Goal: Task Accomplishment & Management: Manage account settings

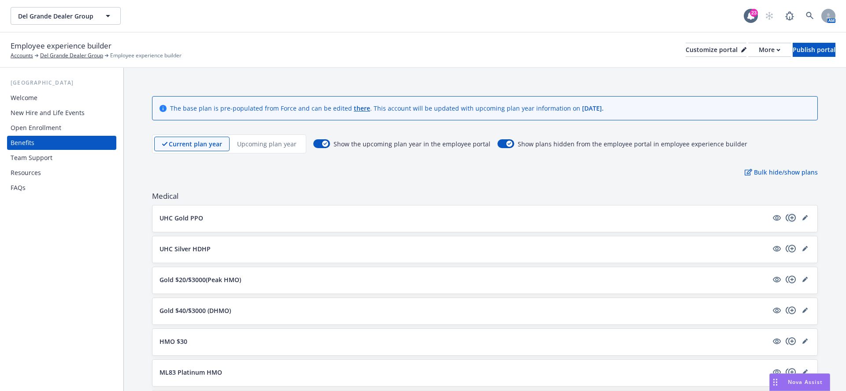
click at [790, 217] on icon "copyPlus" at bounding box center [791, 217] width 11 height 11
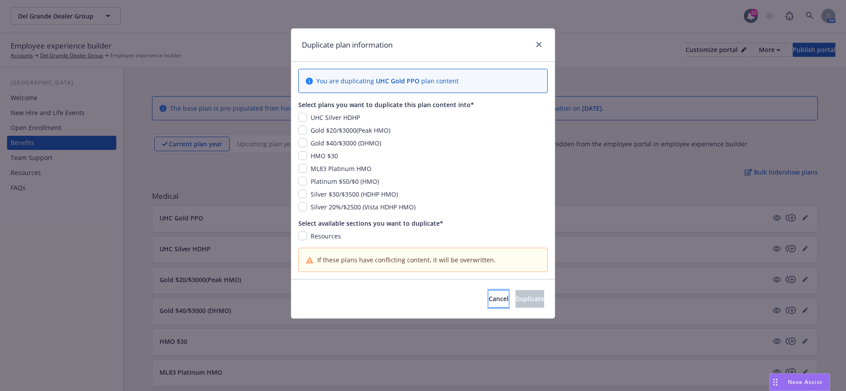
click at [489, 294] on span "Cancel" at bounding box center [499, 298] width 20 height 8
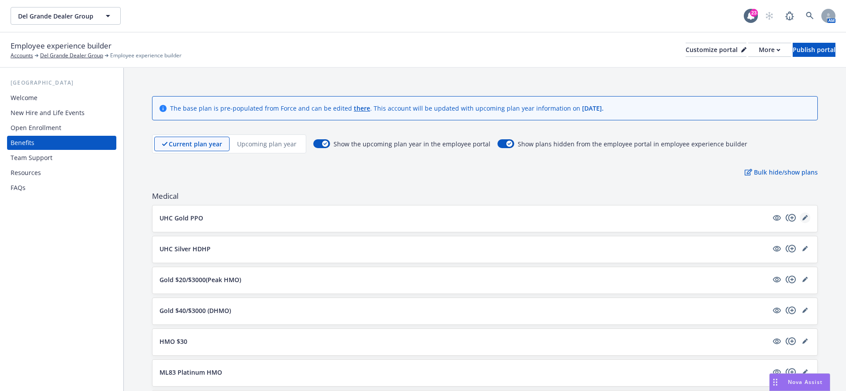
click at [808, 217] on icon "editPencil" at bounding box center [804, 217] width 5 height 5
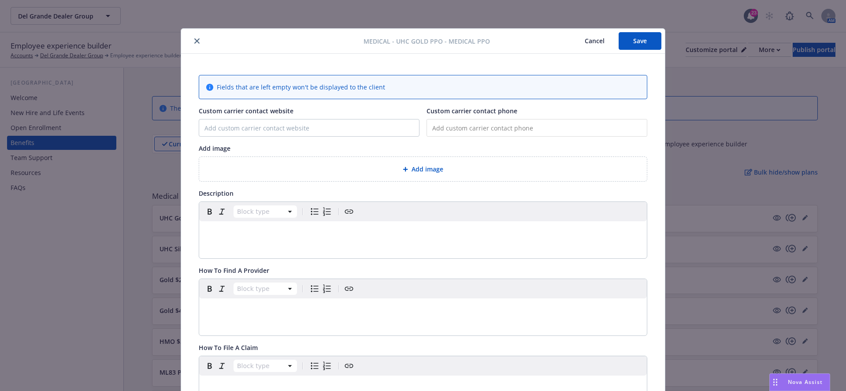
scroll to position [26, 0]
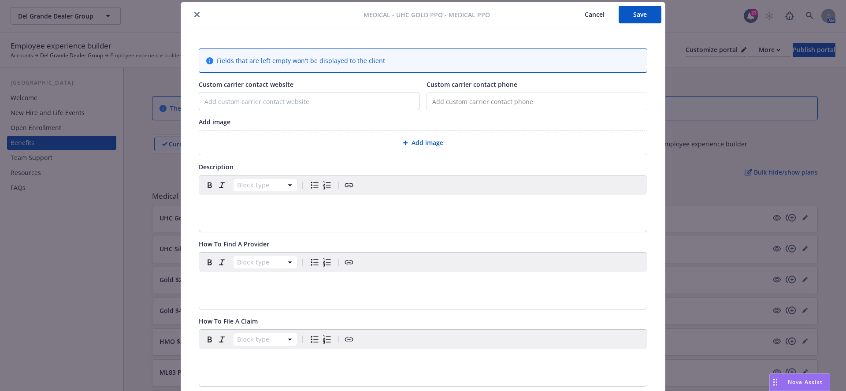
click at [419, 147] on div "Add image" at bounding box center [423, 142] width 448 height 24
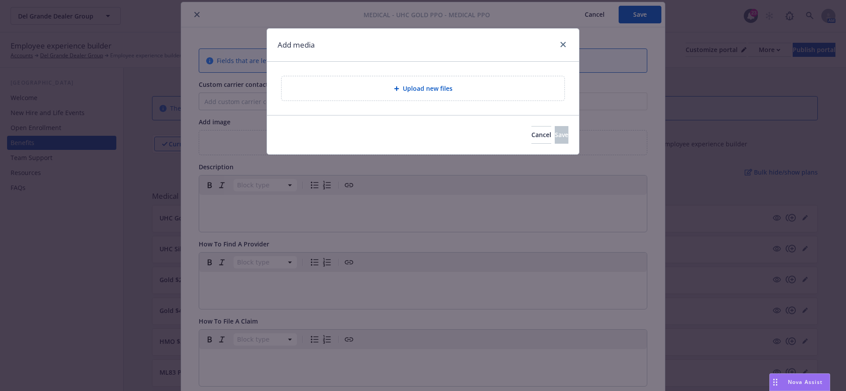
click at [378, 87] on div "Upload new files" at bounding box center [423, 88] width 269 height 10
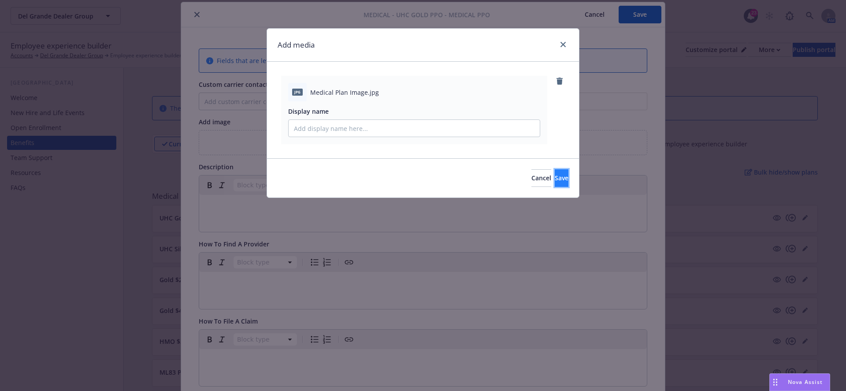
click at [555, 171] on button "Save" at bounding box center [562, 178] width 14 height 18
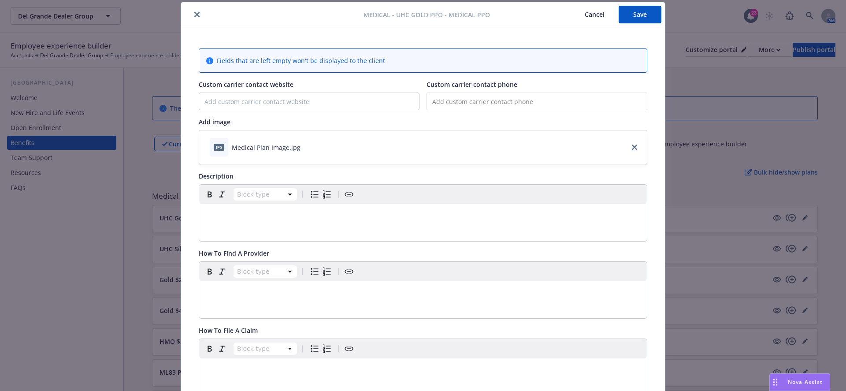
click at [261, 213] on p "editable markdown" at bounding box center [422, 214] width 437 height 11
click at [241, 223] on div "To enrich screen reader interactions, please activate Accessibility in Grammarl…" at bounding box center [423, 214] width 448 height 21
paste div "To enrich screen reader interactions, please activate Accessibility in Grammarl…"
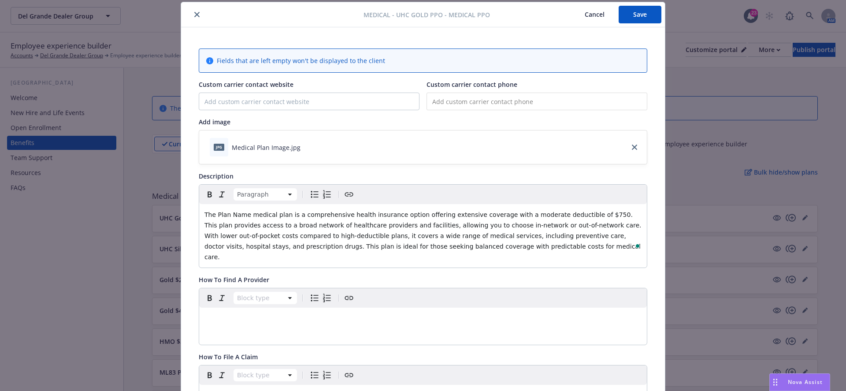
click at [215, 215] on span "The Plan Name medical plan is a comprehensive health insurance option offering …" at bounding box center [423, 235] width 439 height 49
click at [258, 218] on p "The [Plan Name medical plan is a comprehensive health insurance option offering…" at bounding box center [422, 235] width 437 height 53
click at [247, 213] on span "The [Plan Name medical plan is a comprehensive health insurance option offering…" at bounding box center [423, 235] width 439 height 49
click at [248, 213] on span "The [Plan Name medical plan is a comprehensive health insurance option offering…" at bounding box center [423, 235] width 439 height 49
drag, startPoint x: 252, startPoint y: 214, endPoint x: 216, endPoint y: 213, distance: 36.6
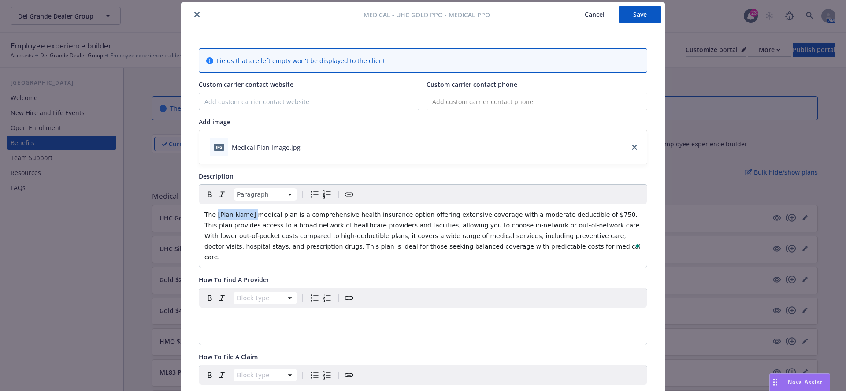
click at [216, 213] on span "The [Plan Name] medical plan is a comprehensive health insurance option offerin…" at bounding box center [423, 235] width 439 height 49
drag, startPoint x: 582, startPoint y: 213, endPoint x: 591, endPoint y: 213, distance: 8.4
click at [582, 213] on span "medical plan is a comprehensive health insurance option offering extensive cove…" at bounding box center [423, 235] width 439 height 49
click at [603, 212] on span "medical plan is a comprehensive health insurance option offering extensive cove…" at bounding box center [423, 235] width 439 height 49
click at [604, 212] on span "medical plan is a comprehensive health insurance option offering extensive cove…" at bounding box center [422, 235] width 436 height 49
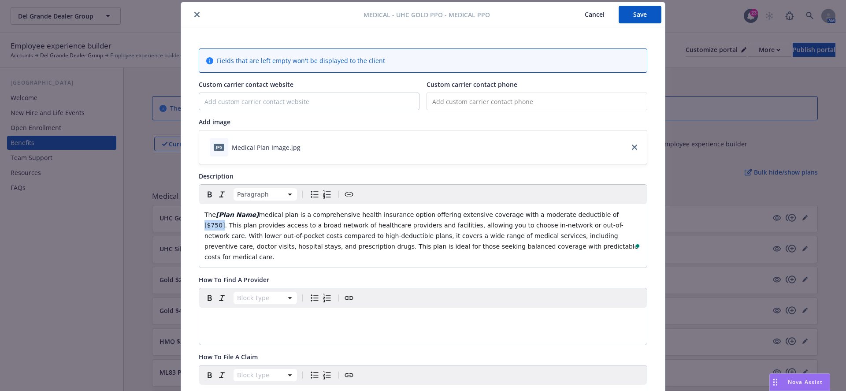
drag, startPoint x: 604, startPoint y: 213, endPoint x: 586, endPoint y: 213, distance: 17.6
click at [586, 213] on span "medical plan is a comprehensive health insurance option offering extensive cove…" at bounding box center [422, 235] width 436 height 49
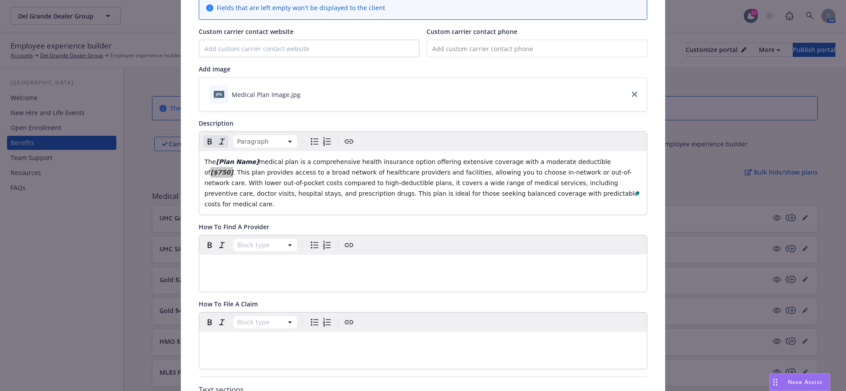
scroll to position [117, 0]
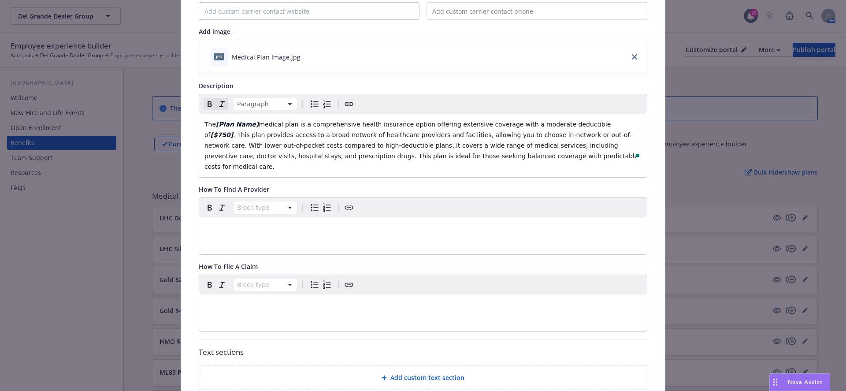
click at [259, 222] on div "editable markdown" at bounding box center [423, 227] width 448 height 21
paste div "To enrich screen reader interactions, please activate Accessibility in Grammarl…"
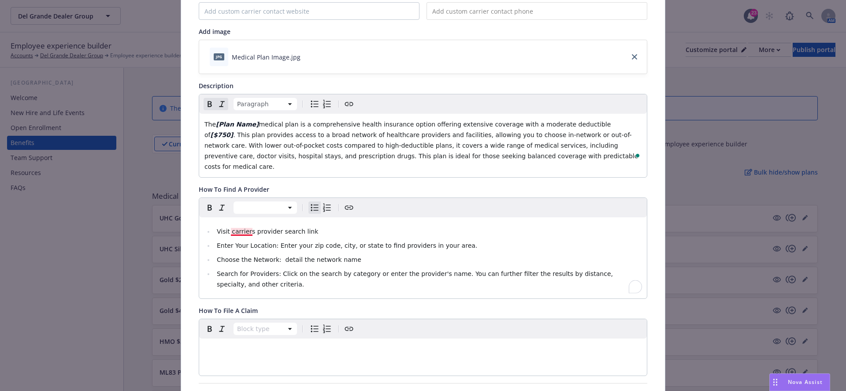
click at [232, 228] on span "Visit carriers provider search link" at bounding box center [267, 231] width 101 height 7
click at [316, 226] on li "Visit [carriers provider search link" at bounding box center [427, 231] width 427 height 11
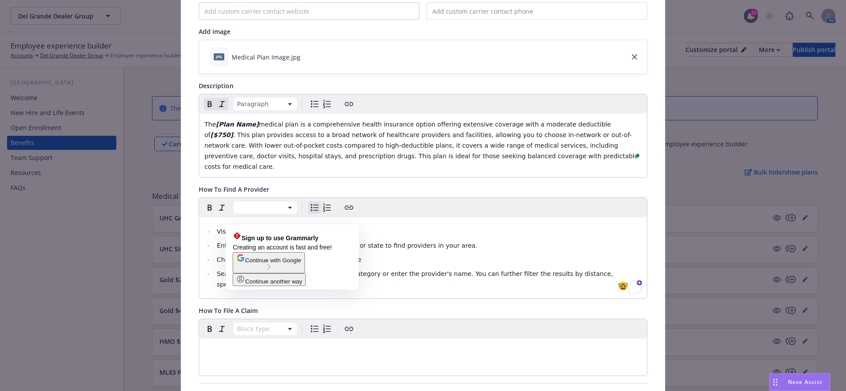
drag, startPoint x: 321, startPoint y: 217, endPoint x: 231, endPoint y: 217, distance: 90.3
click at [231, 226] on li "Visit [carriers provider search link]" at bounding box center [427, 231] width 427 height 11
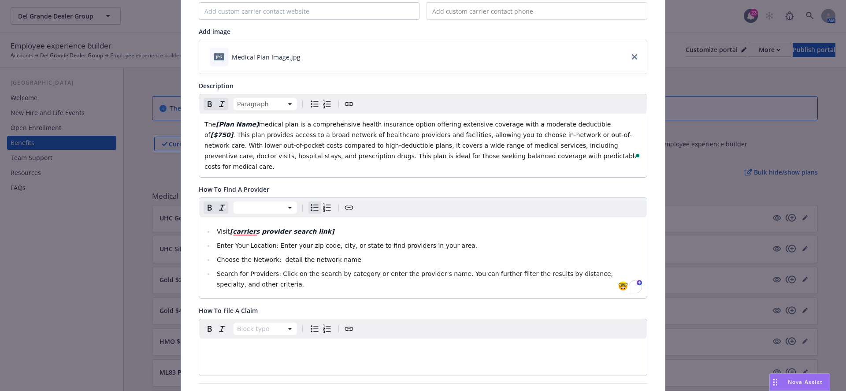
click at [278, 256] on span "Choose the Network: detail the network name" at bounding box center [289, 259] width 145 height 7
click at [357, 254] on li "Choose the Network: [detail the network name" at bounding box center [427, 259] width 427 height 11
drag, startPoint x: 357, startPoint y: 245, endPoint x: 275, endPoint y: 249, distance: 82.5
click at [275, 254] on li "Choose the Network: [detail the network name ]" at bounding box center [427, 259] width 427 height 11
click at [349, 242] on span "Enter Your Location: Enter your zip code, city, or state to find providers in y…" at bounding box center [347, 245] width 260 height 7
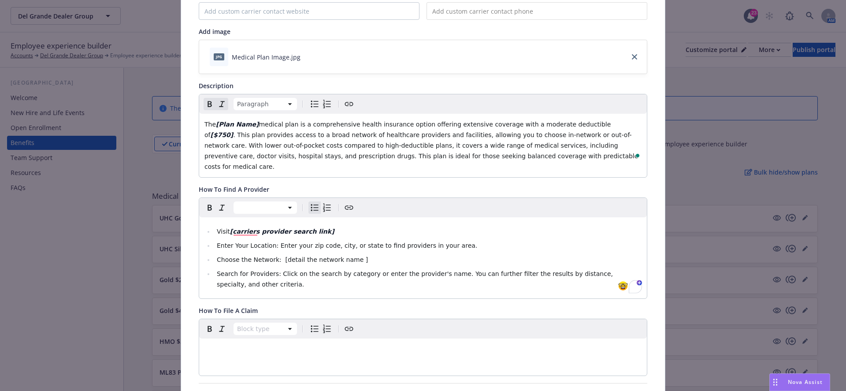
click at [351, 254] on li "Choose the Network: [detail the network name ]" at bounding box center [427, 259] width 427 height 11
click at [353, 256] on span "Choose the Network: [detail the network name ]" at bounding box center [292, 259] width 151 height 7
drag, startPoint x: 360, startPoint y: 247, endPoint x: 278, endPoint y: 251, distance: 82.9
click at [278, 254] on li "Choose the Network: [detail the network name]" at bounding box center [427, 259] width 427 height 11
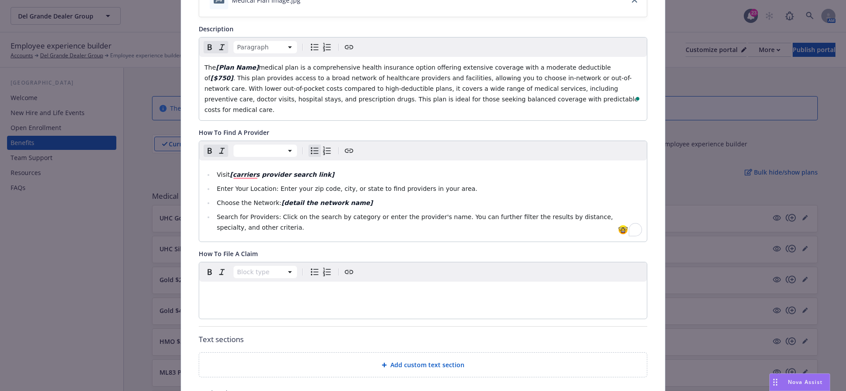
scroll to position [212, 0]
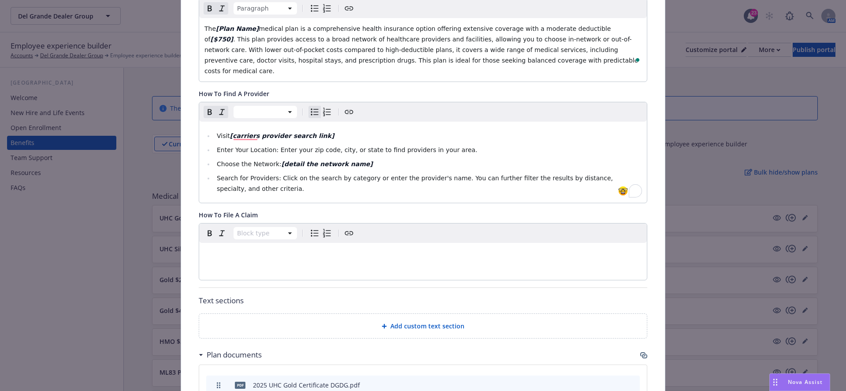
click at [346, 321] on div "Add custom text section" at bounding box center [423, 326] width 434 height 10
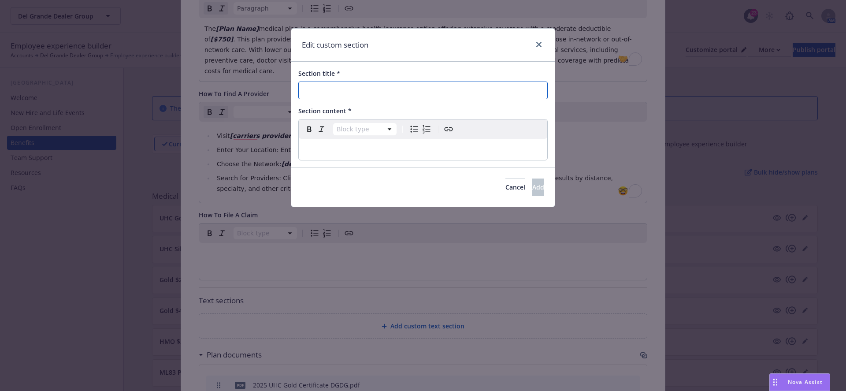
click at [368, 85] on input "Section title *" at bounding box center [422, 91] width 249 height 18
paste input ": Carrier/PBM Name Prescription Drug Tools and Resources"
click at [315, 161] on div "Section title * : Carrier/PBM Name Prescription Drug Tools and Resources Sectio…" at bounding box center [422, 115] width 263 height 106
drag, startPoint x: 308, startPoint y: 91, endPoint x: 221, endPoint y: 78, distance: 88.1
click at [221, 78] on div "Edit custom section Section title * : Carrier/PBM Name Prescription Drug Tools …" at bounding box center [423, 195] width 846 height 391
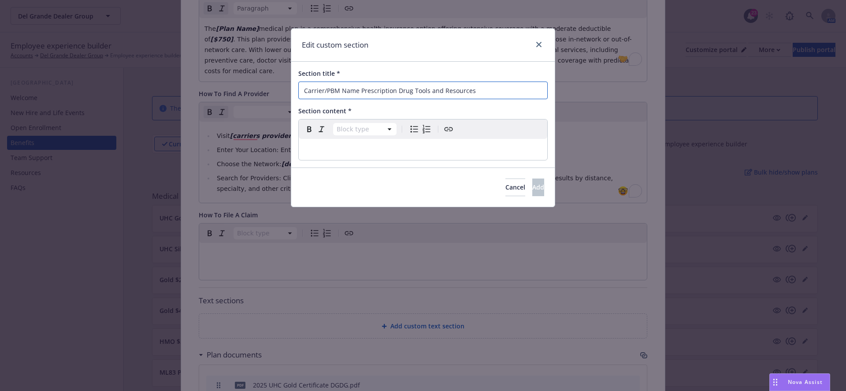
type input "Carrier/PBM Name Prescription Drug Tools and Resources"
select select "paragraph"
click at [340, 142] on div "editable markdown" at bounding box center [423, 149] width 248 height 21
click at [342, 155] on div "To enrich screen reader interactions, please activate Accessibility in Grammarl…" at bounding box center [423, 149] width 248 height 21
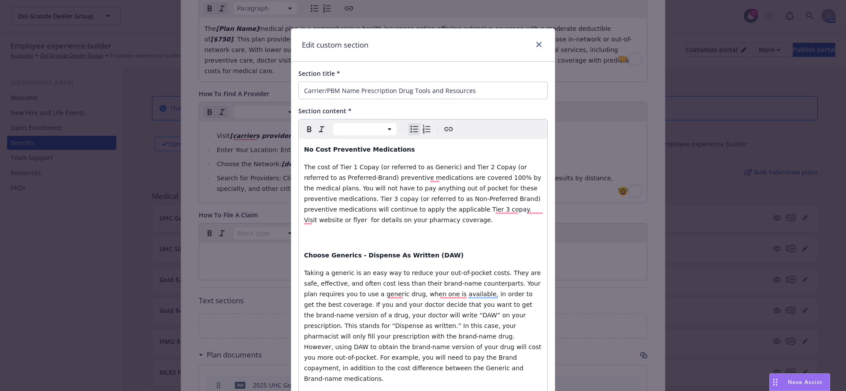
scroll to position [19, 0]
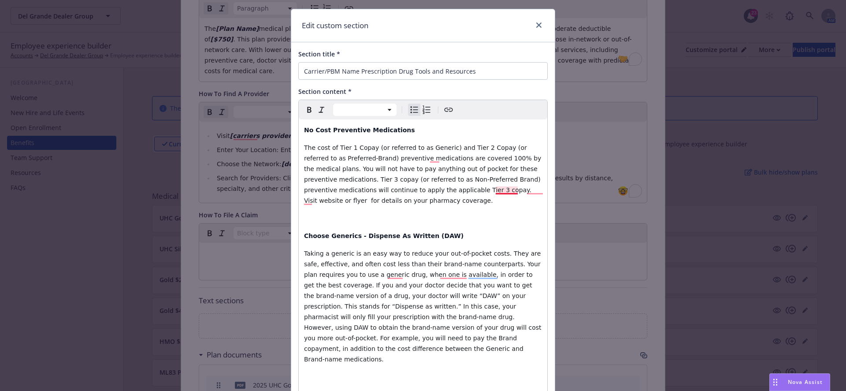
select select "paragraph"
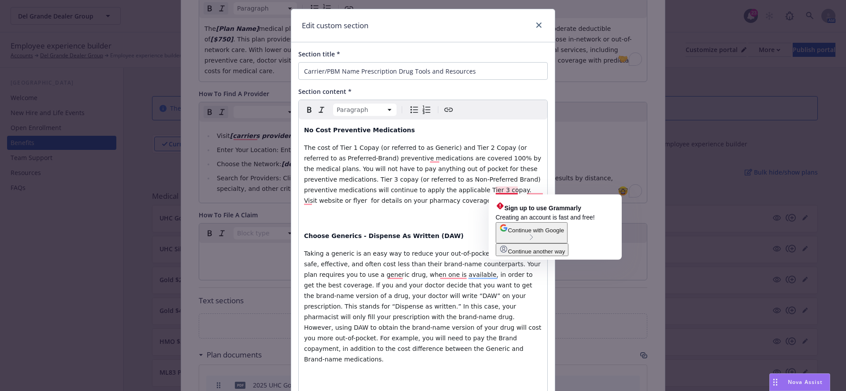
click at [497, 192] on span "The cost of Tier 1 Copay (or referred to as Generic) and Tier 2 Copay (or refer…" at bounding box center [423, 174] width 239 height 60
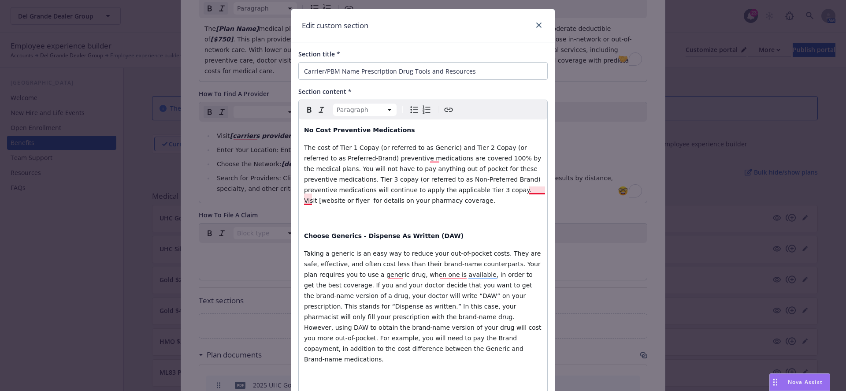
click at [541, 189] on span "The cost of Tier 1 Copay (or referred to as Generic) and Tier 2 Copay (or refer…" at bounding box center [423, 174] width 239 height 60
drag, startPoint x: 319, startPoint y: 199, endPoint x: 495, endPoint y: 193, distance: 176.8
click at [495, 193] on span "The cost of Tier 1 Copay (or referred to as Generic) and Tier 2 Copay (or refer…" at bounding box center [423, 174] width 239 height 60
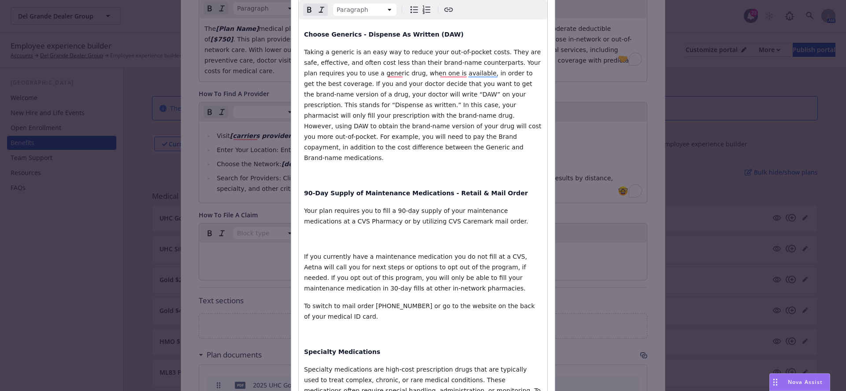
scroll to position [268, 0]
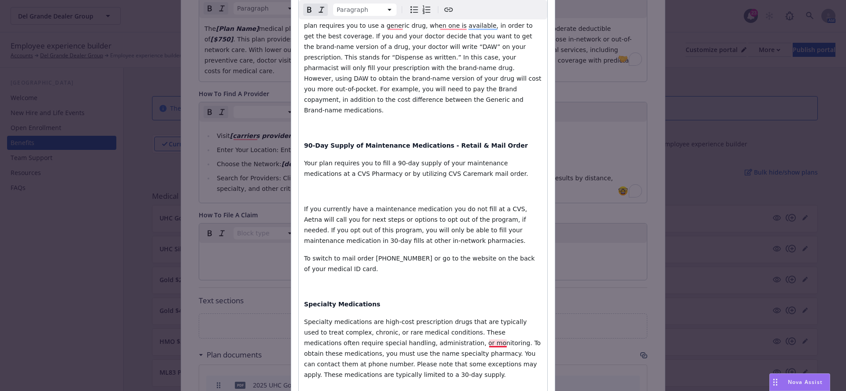
click at [489, 342] on span "Specialty medications are high-cost prescription drugs that are typically used …" at bounding box center [423, 348] width 239 height 60
click at [530, 342] on span "Specialty medications are high-cost prescription drugs that are typically used …" at bounding box center [424, 348] width 240 height 60
drag, startPoint x: 536, startPoint y: 341, endPoint x: 489, endPoint y: 341, distance: 46.7
click at [489, 341] on span "Specialty medications are high-cost prescription drugs that are typically used …" at bounding box center [423, 348] width 239 height 60
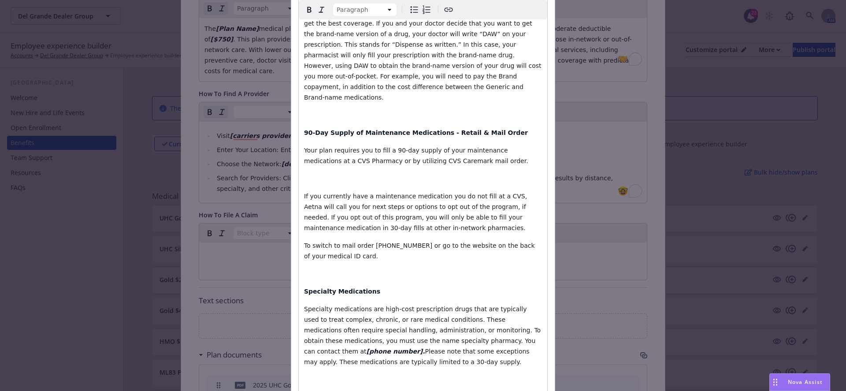
click at [341, 330] on span "Specialty medications are high-cost prescription drugs that are typically used …" at bounding box center [423, 329] width 239 height 49
click at [343, 330] on span "Specialty medications are high-cost prescription drugs that are typically used …" at bounding box center [423, 329] width 239 height 49
click at [359, 330] on span "Specialty medications are high-cost prescription drugs that are typically used …" at bounding box center [423, 329] width 239 height 49
drag, startPoint x: 362, startPoint y: 330, endPoint x: 342, endPoint y: 330, distance: 19.4
click at [342, 330] on span "Specialty medications are high-cost prescription drugs that are typically used …" at bounding box center [423, 329] width 239 height 49
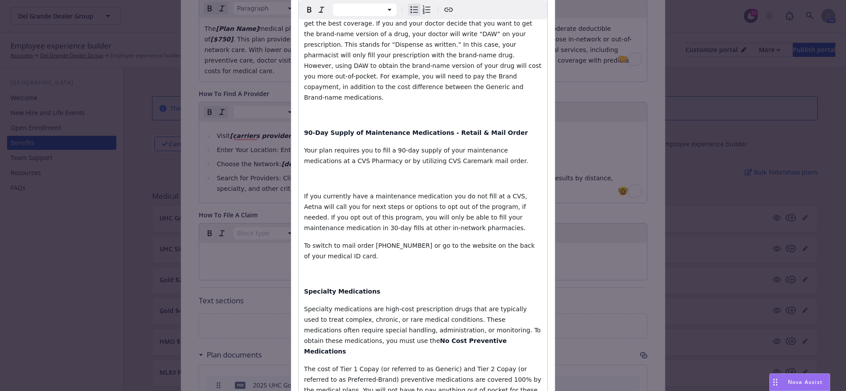
scroll to position [1457, 0]
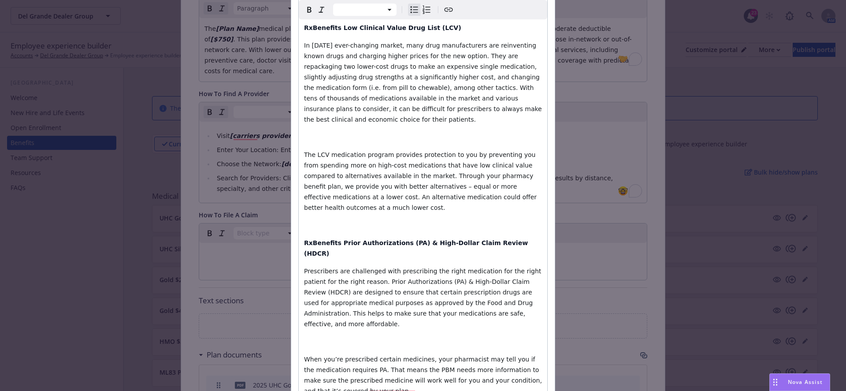
select select "paragraph"
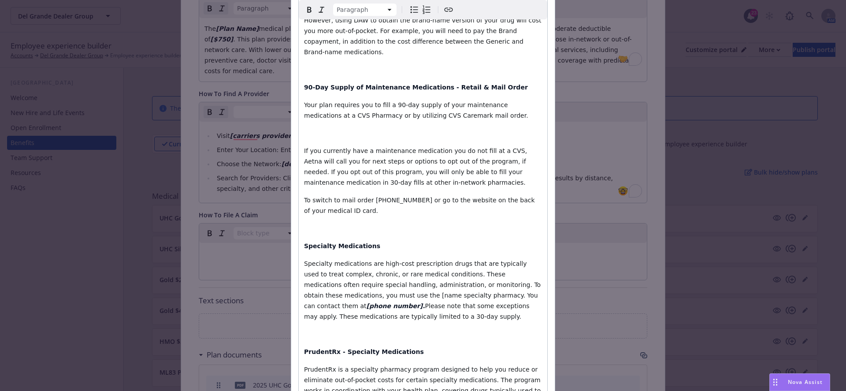
scroll to position [358, 0]
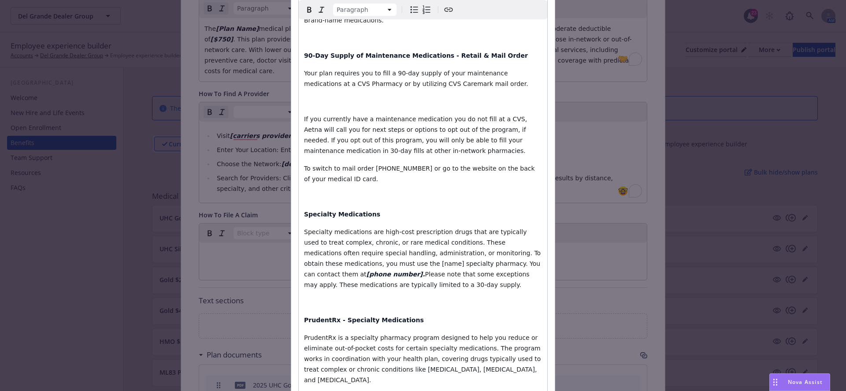
click at [364, 252] on span "Specialty medications are high-cost prescription drugs that are typically used …" at bounding box center [423, 252] width 239 height 49
drag, startPoint x: 362, startPoint y: 252, endPoint x: 341, endPoint y: 252, distance: 20.7
click at [341, 252] on span "Specialty medications are high-cost prescription drugs that are typically used …" at bounding box center [423, 252] width 239 height 49
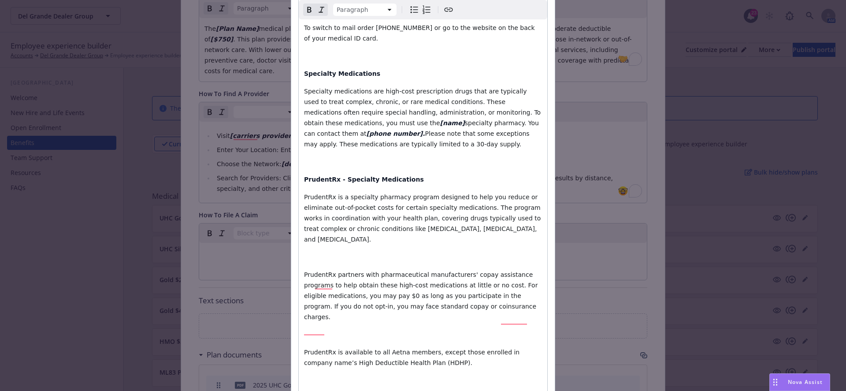
scroll to position [502, 0]
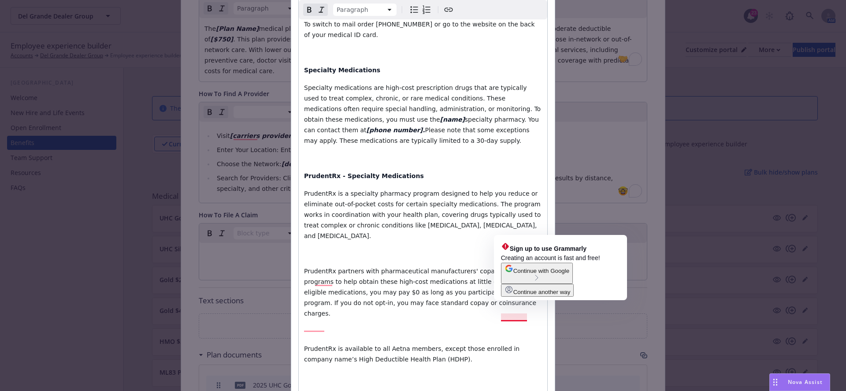
click at [501, 345] on span "PrudentRx is available to all Aetna members, except those enrolled in company n…" at bounding box center [413, 354] width 218 height 18
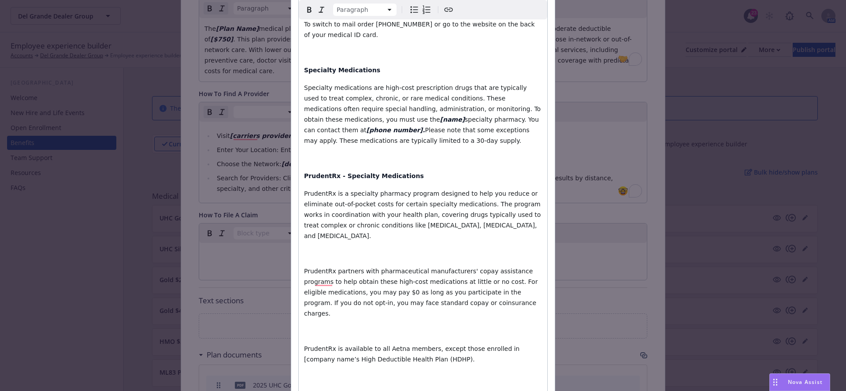
click at [319, 345] on span "PrudentRx is available to all Aetna members, except those enrolled in [company …" at bounding box center [413, 354] width 218 height 18
click at [321, 345] on span "PrudentRx is available to all Aetna members, except those enrolled in [company …" at bounding box center [413, 354] width 218 height 18
drag, startPoint x: 321, startPoint y: 329, endPoint x: 500, endPoint y: 319, distance: 179.2
click at [500, 345] on span "PrudentRx is available to all Aetna members, except those enrolled in [company …" at bounding box center [413, 354] width 218 height 18
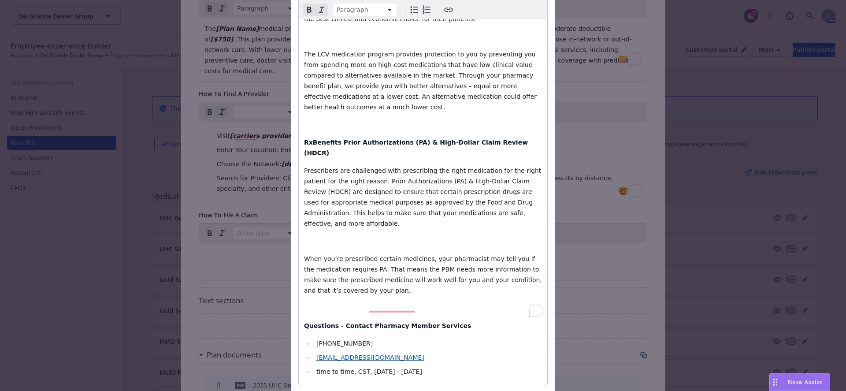
scroll to position [1081, 0]
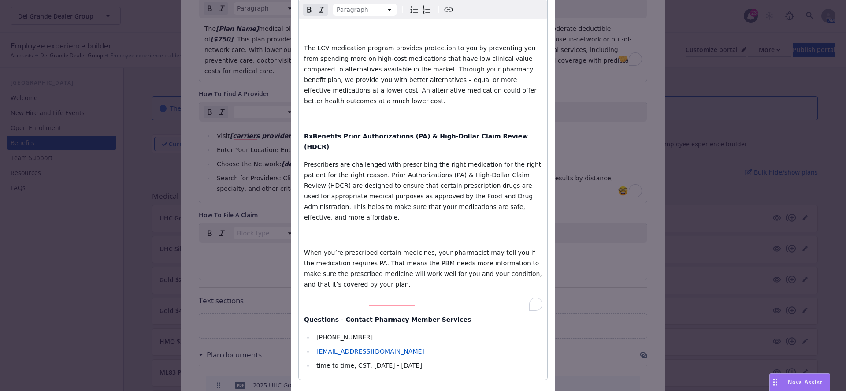
select select
click at [315, 332] on li "800-334-8134" at bounding box center [428, 337] width 228 height 11
click at [367, 332] on li "[800-334-8134" at bounding box center [428, 337] width 228 height 11
drag, startPoint x: 370, startPoint y: 275, endPoint x: 314, endPoint y: 275, distance: 56.4
click at [314, 332] on li "[[PHONE_NUMBER] ]" at bounding box center [428, 337] width 228 height 11
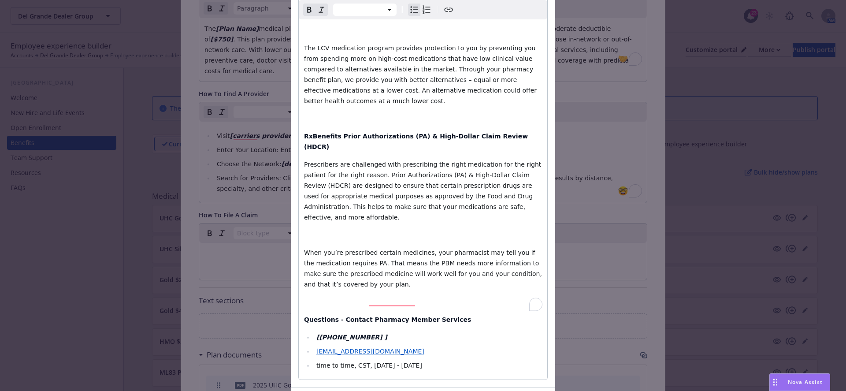
click at [315, 346] on li "Customercare@rxbenefits.com" at bounding box center [428, 351] width 228 height 11
click at [407, 346] on li "[Customercare@rxbenefits.com" at bounding box center [428, 351] width 228 height 11
drag, startPoint x: 409, startPoint y: 290, endPoint x: 316, endPoint y: 290, distance: 93.4
click at [316, 346] on li "[[EMAIL_ADDRESS][DOMAIN_NAME]]" at bounding box center [428, 351] width 228 height 11
click at [318, 362] on span "time to time, CST, Monday - Friday" at bounding box center [369, 365] width 106 height 7
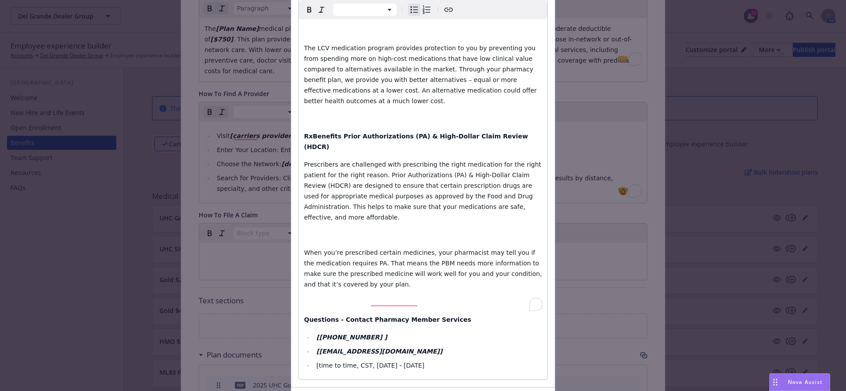
click at [330, 362] on span "[time to time, CST, Monday - Friday" at bounding box center [370, 365] width 108 height 7
click at [343, 362] on span "[time] to time, CST, Monday - Friday" at bounding box center [371, 365] width 111 height 7
click at [356, 362] on span "[time] to [time, CST, Monday - Friday" at bounding box center [372, 365] width 113 height 7
click at [363, 362] on span "[time] to [time], CST, Monday - Friday" at bounding box center [373, 365] width 115 height 7
click at [374, 362] on span "[time] to [time], [CST, Monday - Friday" at bounding box center [375, 365] width 118 height 7
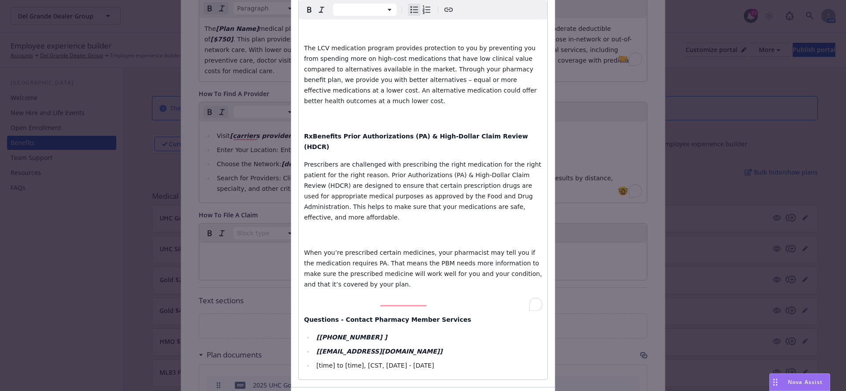
click at [376, 362] on span "[time] to [time], [CST, Monday - Friday" at bounding box center [375, 365] width 118 height 7
drag, startPoint x: 312, startPoint y: 300, endPoint x: 333, endPoint y: 301, distance: 20.7
click at [333, 332] on ul "[800-334-8134 ] [Customercare@rxbenefits.com] [time] to [time], [CST], Monday -…" at bounding box center [423, 351] width 238 height 39
drag, startPoint x: 344, startPoint y: 303, endPoint x: 360, endPoint y: 303, distance: 15.9
click at [360, 362] on span "to [time], [CST], Monday - Friday" at bounding box center [387, 365] width 100 height 7
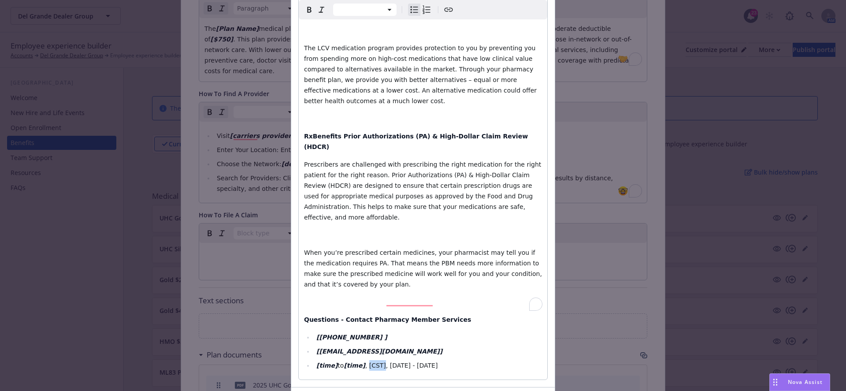
drag, startPoint x: 367, startPoint y: 303, endPoint x: 383, endPoint y: 304, distance: 16.8
click at [383, 362] on span ", [CST], Monday - Friday" at bounding box center [401, 365] width 73 height 7
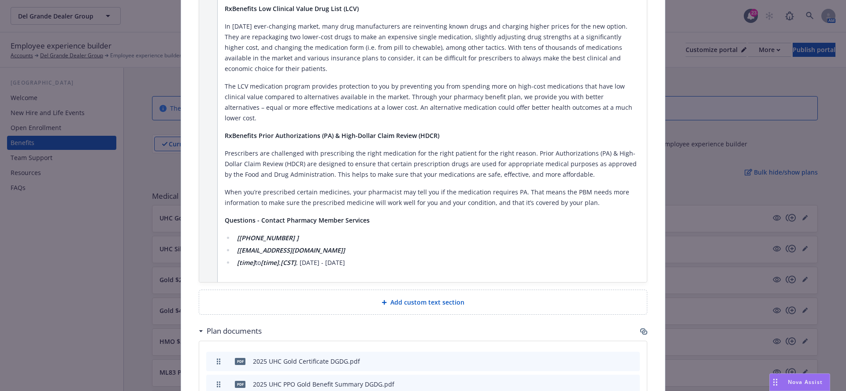
scroll to position [1024, 0]
click at [390, 298] on div "Add custom text section" at bounding box center [423, 303] width 434 height 10
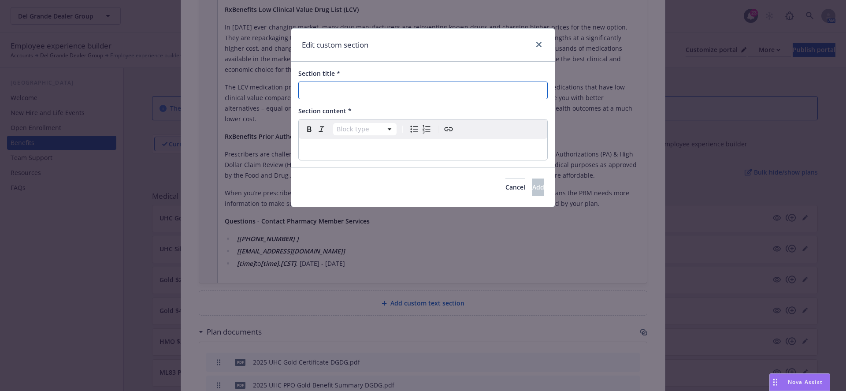
paste input "Carrier Name Online & Mobile App Tools and Resources"
click at [353, 90] on input "Section title *" at bounding box center [422, 91] width 249 height 18
drag, startPoint x: 345, startPoint y: 88, endPoint x: 270, endPoint y: 88, distance: 74.9
click at [269, 88] on div "Edit custom section Section title * Carrier Name Online & Mobile App Tools and …" at bounding box center [423, 195] width 846 height 391
type input "UHC Online & Mobile App Tools and Resources"
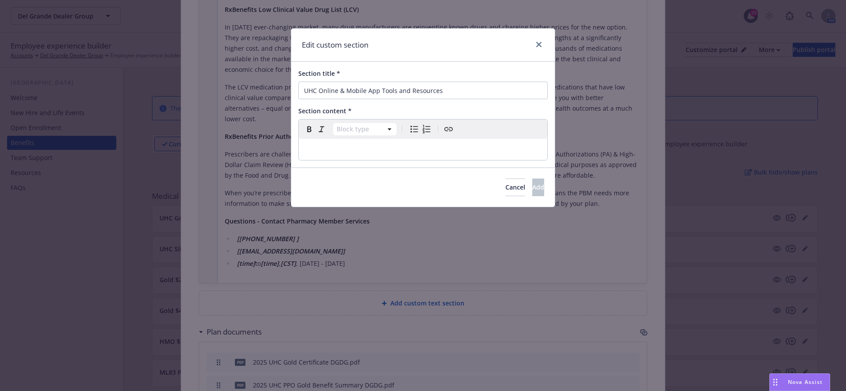
select select "paragraph"
click at [348, 152] on p "editable markdown" at bounding box center [423, 149] width 238 height 11
select select
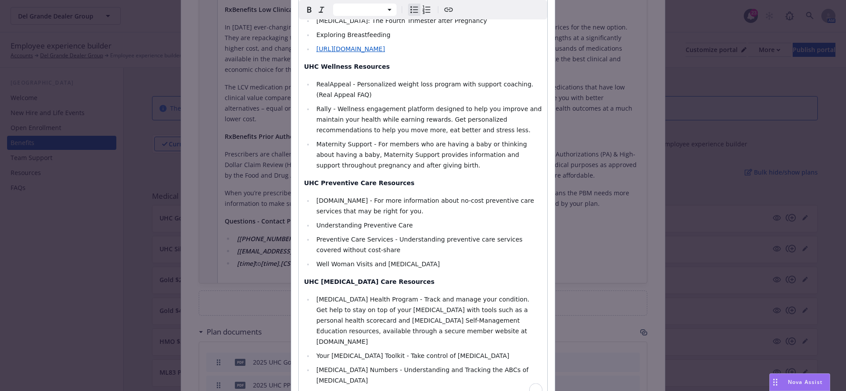
scroll to position [974, 0]
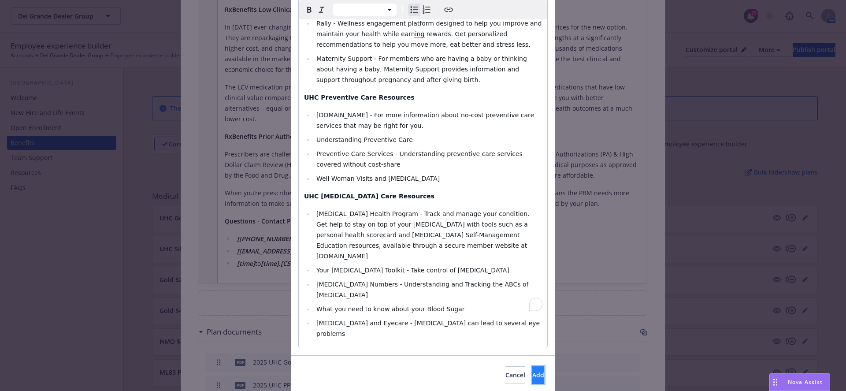
click at [532, 371] on span "Add" at bounding box center [538, 375] width 12 height 8
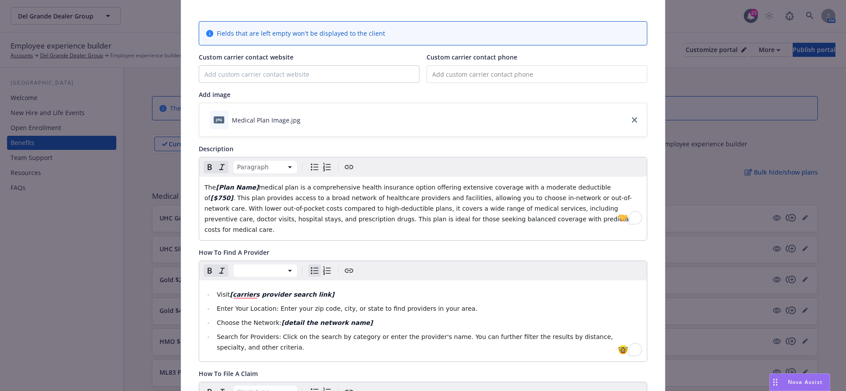
scroll to position [0, 0]
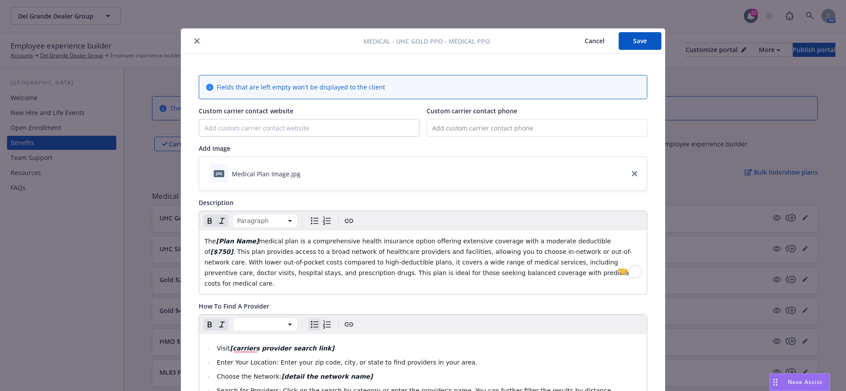
click at [639, 44] on button "Save" at bounding box center [640, 41] width 43 height 18
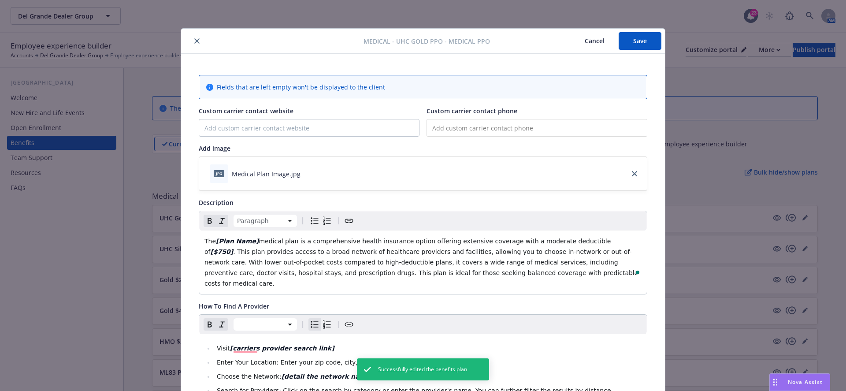
click at [598, 37] on button "Cancel" at bounding box center [595, 41] width 48 height 18
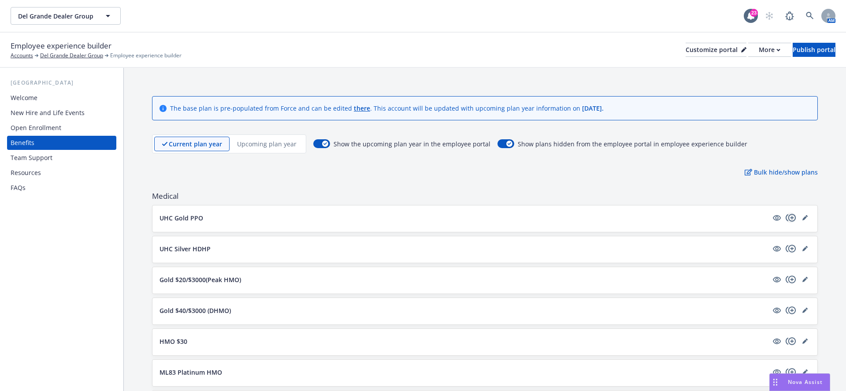
click at [790, 222] on icon "copyPlus" at bounding box center [791, 217] width 11 height 11
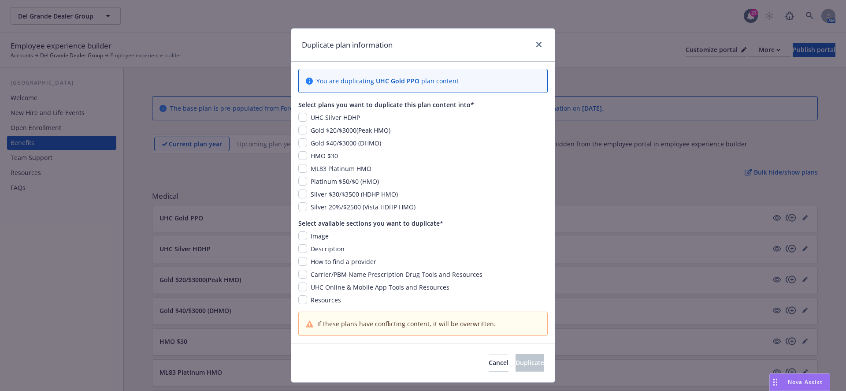
click at [308, 234] on div "Image" at bounding box center [318, 235] width 23 height 9
click at [297, 234] on div "You are duplicating UHC Gold PPO plan content Select plans you want to duplicat…" at bounding box center [422, 202] width 263 height 281
click at [304, 239] on input "checkbox" at bounding box center [302, 235] width 9 height 9
checkbox input "true"
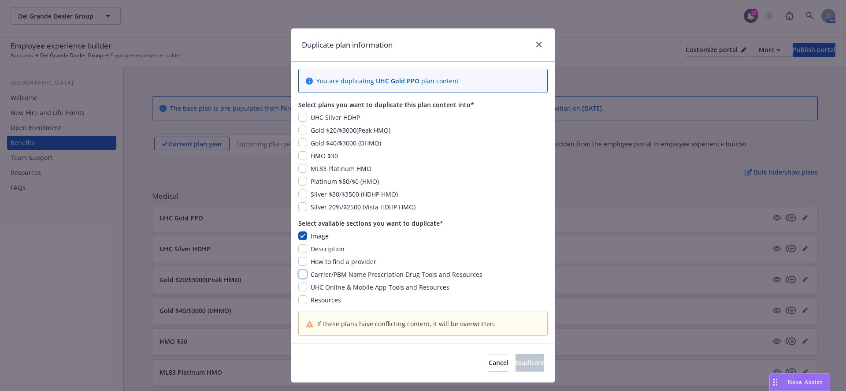
click at [300, 273] on input "checkbox" at bounding box center [302, 274] width 9 height 9
checkbox input "true"
click at [306, 285] on input "checkbox" at bounding box center [302, 286] width 9 height 9
checkbox input "true"
click at [319, 259] on span "How to find a provider" at bounding box center [344, 261] width 66 height 8
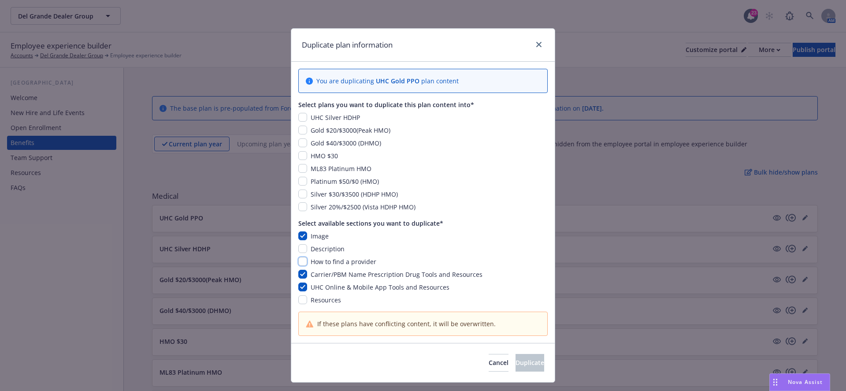
click at [303, 260] on input "checkbox" at bounding box center [302, 261] width 9 height 9
checkbox input "true"
click at [303, 117] on input "checkbox" at bounding box center [302, 117] width 9 height 9
checkbox input "true"
click at [515, 360] on span "Duplicate" at bounding box center [529, 362] width 29 height 8
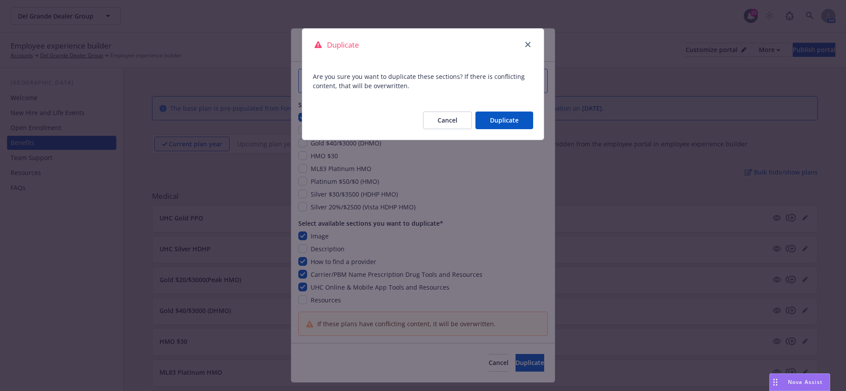
click at [508, 126] on button "Duplicate" at bounding box center [504, 120] width 58 height 18
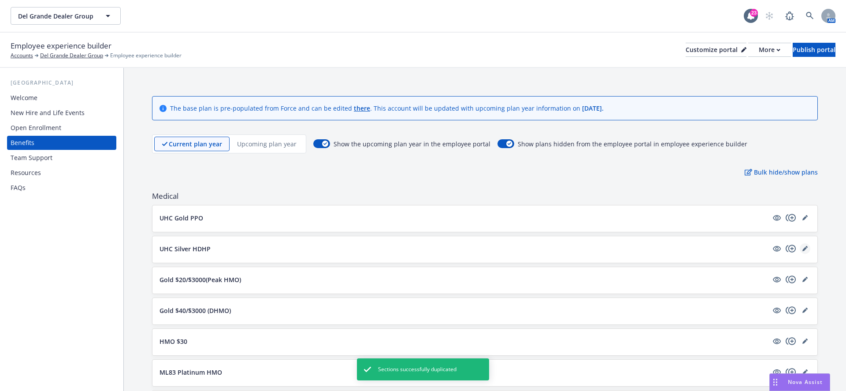
click at [808, 244] on link "editPencil" at bounding box center [805, 248] width 11 height 11
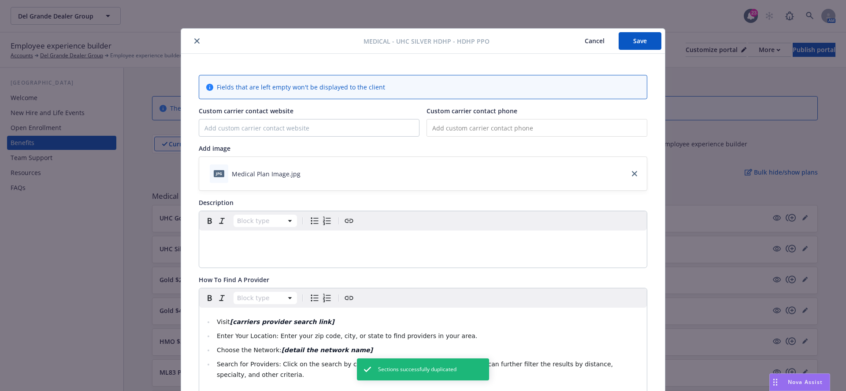
scroll to position [26, 0]
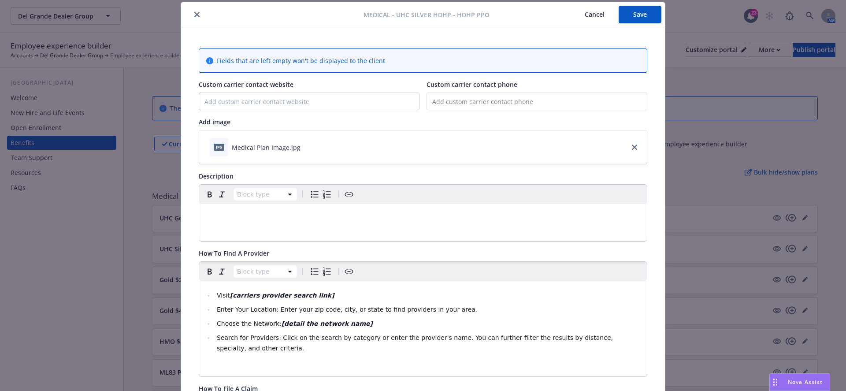
click at [278, 219] on div "editable markdown" at bounding box center [423, 214] width 448 height 21
paste div "To enrich screen reader interactions, please activate Accessibility in Grammarl…"
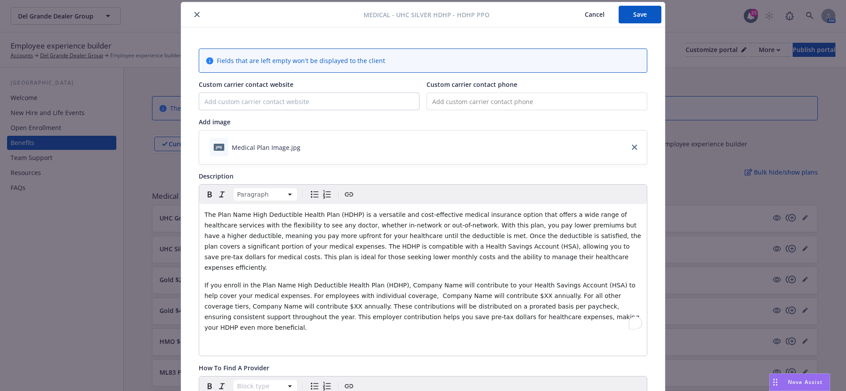
click at [217, 216] on span "The Plan Name High Deductible Health Plan (HDHP) is a versatile and cost-effect…" at bounding box center [423, 241] width 438 height 60
click at [250, 214] on span "The [Plan Name High Deductible Health Plan (HDHP) is a versatile and cost-effec…" at bounding box center [423, 241] width 438 height 60
drag, startPoint x: 251, startPoint y: 214, endPoint x: 215, endPoint y: 212, distance: 35.7
click at [215, 212] on span "The [Plan Name] High Deductible Health Plan (HDHP) is a versatile and cost-effe…" at bounding box center [423, 241] width 438 height 60
click at [256, 282] on span "If you enroll in the Plan Name High Deductible Health Plan (HDHP), Company Name…" at bounding box center [422, 306] width 437 height 49
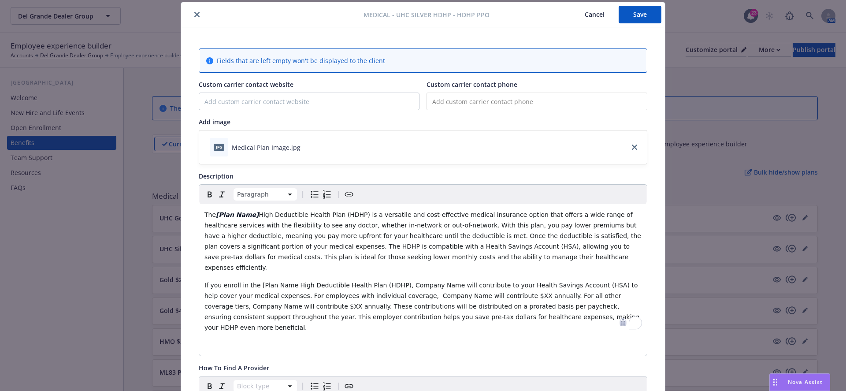
click at [287, 282] on span "If you enroll in the [Plan Name High Deductible Health Plan (HDHP), Company Nam…" at bounding box center [422, 306] width 437 height 49
drag, startPoint x: 293, startPoint y: 276, endPoint x: 256, endPoint y: 275, distance: 37.9
click at [256, 282] on span "If you enroll in the [Plan Name] High Deductible Health Plan (HDHP), Company Na…" at bounding box center [423, 306] width 438 height 49
click at [303, 282] on span "High Deductible Health Plan (HDHP), Company Name will contribute to your Health…" at bounding box center [423, 306] width 439 height 49
click at [403, 282] on span "High Deductible Health Plan (HDHP), Company Name will contribute to your Health…" at bounding box center [423, 306] width 439 height 49
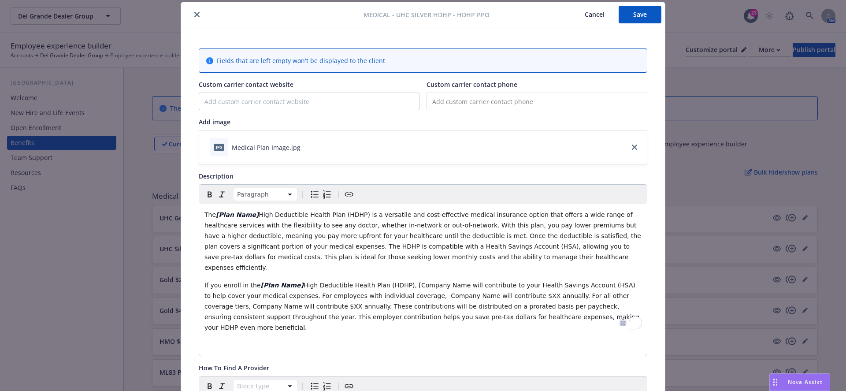
click at [450, 282] on span "High Deductible Health Plan (HDHP), [Company Name will contribute to your Healt…" at bounding box center [422, 306] width 437 height 49
drag, startPoint x: 452, startPoint y: 274, endPoint x: 402, endPoint y: 273, distance: 49.8
click at [402, 282] on span "High Deductible Health Plan (HDHP), [Company Name] will contribute to your Heal…" at bounding box center [422, 306] width 437 height 49
click at [408, 285] on span "will contribute to your Health Savings Account (HSA) to help cover your medical…" at bounding box center [422, 306] width 437 height 49
click at [454, 284] on span "will contribute to your Health Savings Account (HSA) to help cover your medical…" at bounding box center [422, 306] width 437 height 49
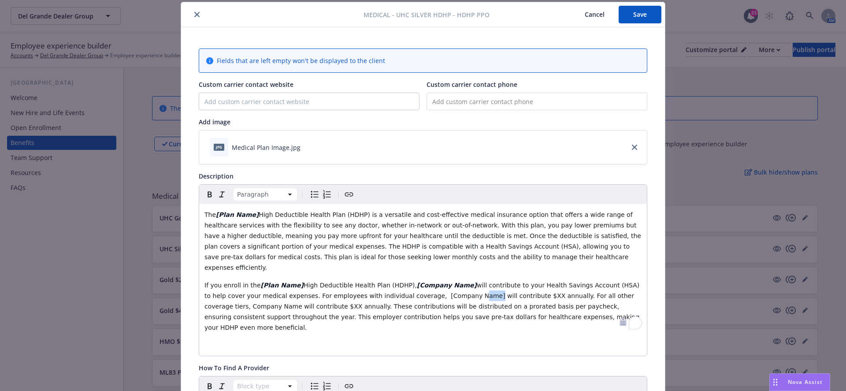
drag, startPoint x: 455, startPoint y: 285, endPoint x: 437, endPoint y: 285, distance: 18.1
click at [437, 285] on span "will contribute to your Health Savings Account (HSA) to help cover your medical…" at bounding box center [422, 306] width 437 height 49
drag, startPoint x: 457, startPoint y: 286, endPoint x: 407, endPoint y: 285, distance: 49.8
click at [407, 285] on span "will contribute to your Health Savings Account (HSA) to help cover your medical…" at bounding box center [422, 306] width 437 height 49
click at [504, 292] on span "will contribute $XX annually. For all other coverage tiers, Company Name will c…" at bounding box center [422, 311] width 437 height 39
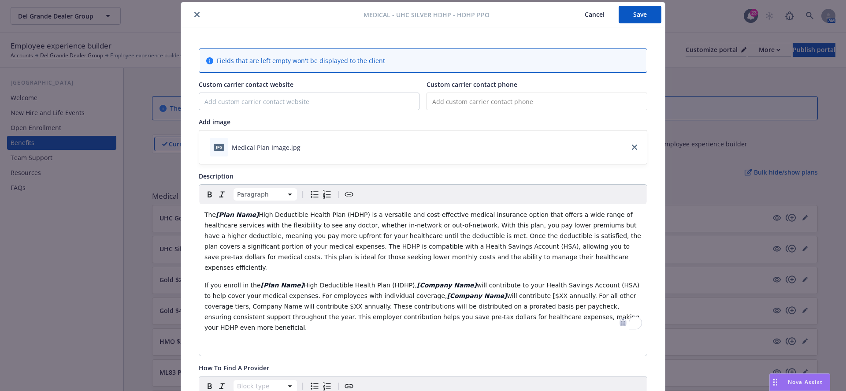
click at [518, 292] on span "will contribute [$XX annually. For all other coverage tiers, Company Name will …" at bounding box center [422, 311] width 437 height 39
drag, startPoint x: 519, startPoint y: 285, endPoint x: 504, endPoint y: 285, distance: 14.1
click at [504, 292] on span "will contribute [$XX] annually. For all other coverage tiers, Company Name will…" at bounding box center [422, 311] width 437 height 39
click at [293, 294] on span "annually. For all other coverage tiers, Company Name will contribute $XX annual…" at bounding box center [422, 311] width 437 height 39
click at [205, 297] on span "annually. For all other coverage tiers, Company Name will contribute $XX annual…" at bounding box center [422, 311] width 437 height 39
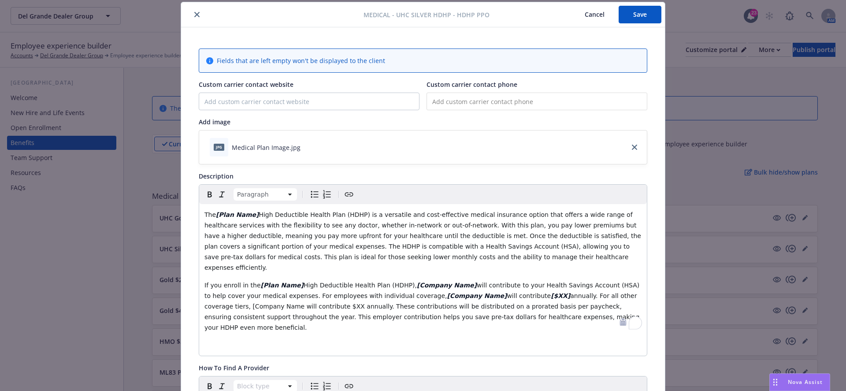
click at [252, 297] on span "annually. For all other coverage tiers, [Company Name will contribute $XX annua…" at bounding box center [422, 311] width 437 height 39
click at [253, 296] on span "annually. For all other coverage tiers, [Company Name ]will contribute $XX annu…" at bounding box center [422, 311] width 437 height 39
drag, startPoint x: 256, startPoint y: 297, endPoint x: 197, endPoint y: 297, distance: 59.0
click at [301, 303] on span "will contribute $XX annually. These contributions will be distributed on a pror…" at bounding box center [422, 317] width 437 height 28
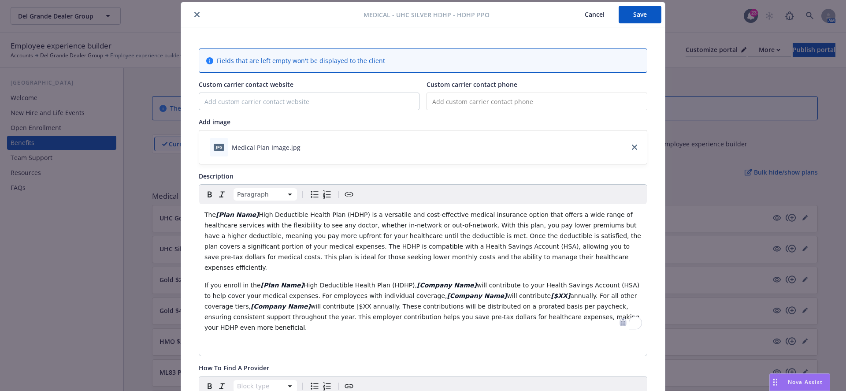
click at [316, 303] on span "will contribute [$XX annually. These contributions will be distributed on a pro…" at bounding box center [422, 317] width 437 height 28
click at [315, 303] on span "will contribute [$XX ]annually. These contributions will be distributed on a pr…" at bounding box center [422, 317] width 437 height 28
drag, startPoint x: 317, startPoint y: 293, endPoint x: 300, endPoint y: 293, distance: 17.6
click at [300, 303] on span "will contribute [$XX] annually. These contributions will be distributed on a pr…" at bounding box center [422, 317] width 437 height 28
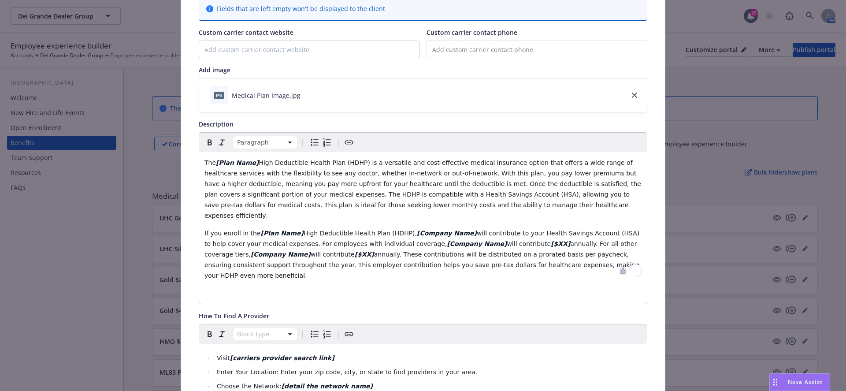
click at [353, 288] on p "To enrich screen reader interactions, please activate Accessibility in Grammarl…" at bounding box center [422, 293] width 437 height 11
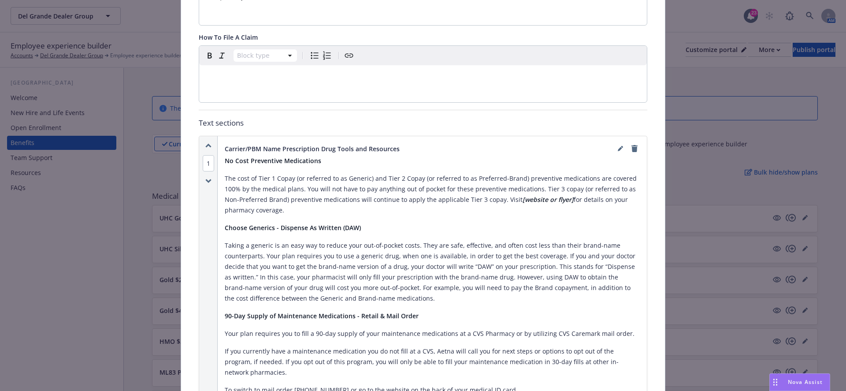
scroll to position [0, 0]
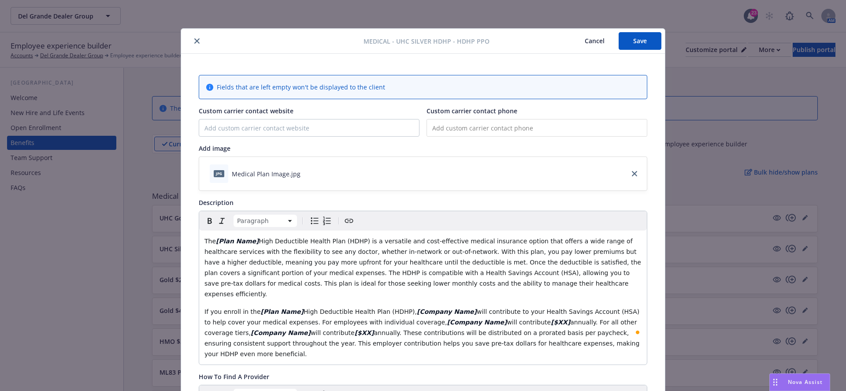
click at [632, 44] on button "Save" at bounding box center [640, 41] width 43 height 18
click at [592, 45] on button "Cancel" at bounding box center [595, 41] width 48 height 18
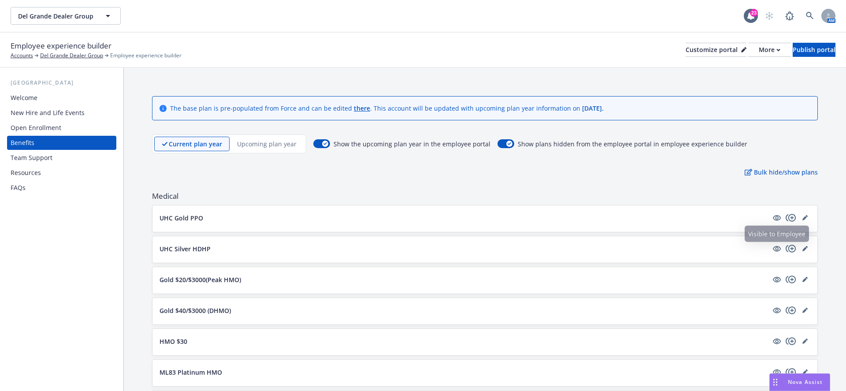
click at [790, 223] on div "UHC Gold PPO" at bounding box center [484, 218] width 651 height 12
click at [791, 219] on icon "copyPlus" at bounding box center [791, 217] width 11 height 11
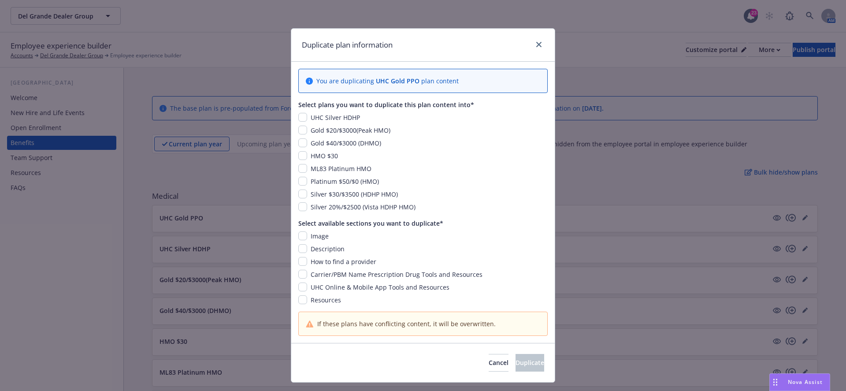
click at [315, 237] on span "Image" at bounding box center [320, 236] width 18 height 8
click at [299, 239] on div "Image" at bounding box center [422, 235] width 249 height 9
click at [299, 237] on input "checkbox" at bounding box center [302, 235] width 9 height 9
checkbox input "true"
click at [305, 274] on input "checkbox" at bounding box center [302, 274] width 9 height 9
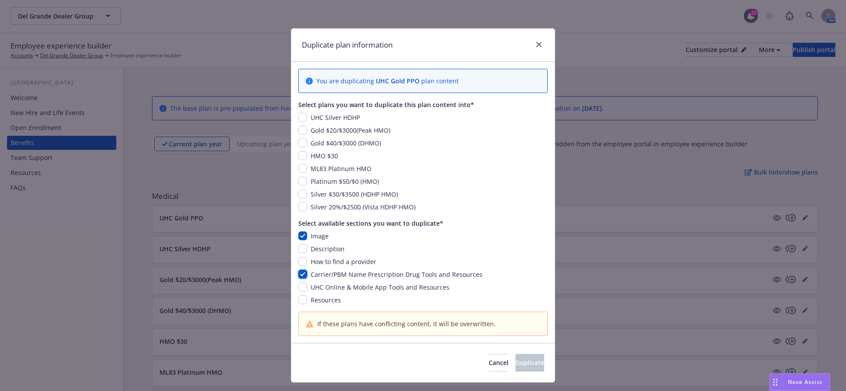
checkbox input "true"
click at [307, 264] on div "How to find a provider" at bounding box center [342, 261] width 71 height 9
click at [304, 262] on input "checkbox" at bounding box center [302, 261] width 9 height 9
checkbox input "true"
click at [308, 115] on div "UHC Silver HDHP" at bounding box center [334, 117] width 55 height 9
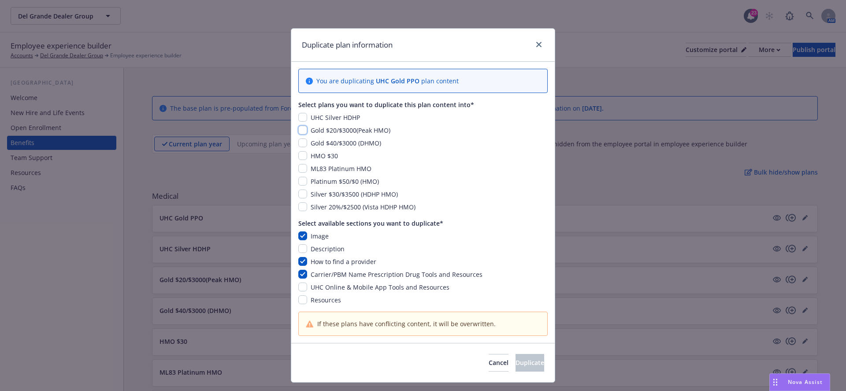
click at [306, 126] on input "checkbox" at bounding box center [302, 130] width 9 height 9
checkbox input "true"
click at [519, 362] on span "Duplicate" at bounding box center [529, 362] width 29 height 8
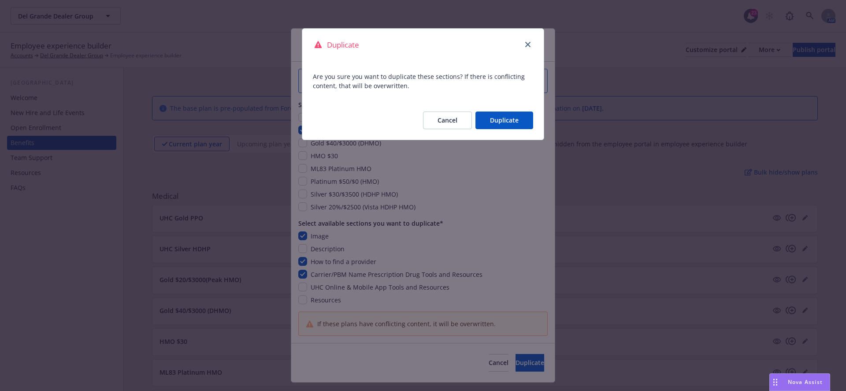
click at [508, 125] on button "Duplicate" at bounding box center [504, 120] width 58 height 18
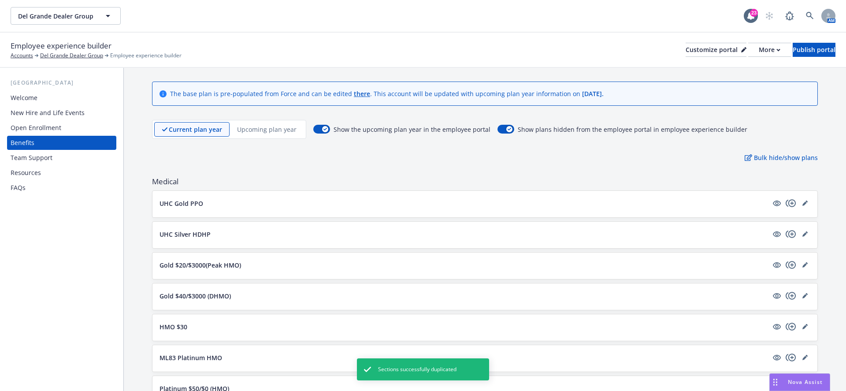
scroll to position [17, 0]
click at [807, 260] on icon "editPencil" at bounding box center [806, 261] width 2 height 2
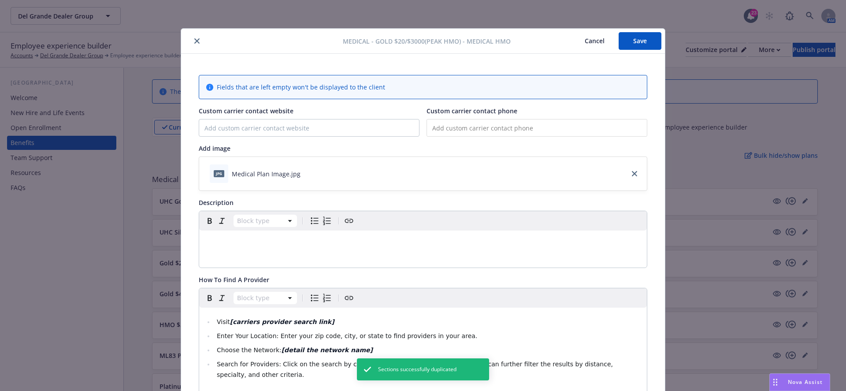
scroll to position [26, 0]
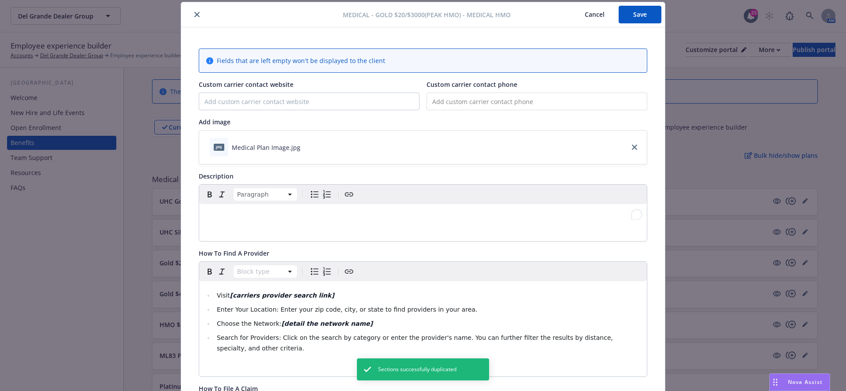
click at [291, 223] on div "To enrich screen reader interactions, please activate Accessibility in Grammarl…" at bounding box center [423, 214] width 448 height 21
click at [272, 216] on p "To enrich screen reader interactions, please activate Accessibility in Grammarl…" at bounding box center [422, 214] width 437 height 11
paste div "To enrich screen reader interactions, please activate Accessibility in Grammarl…"
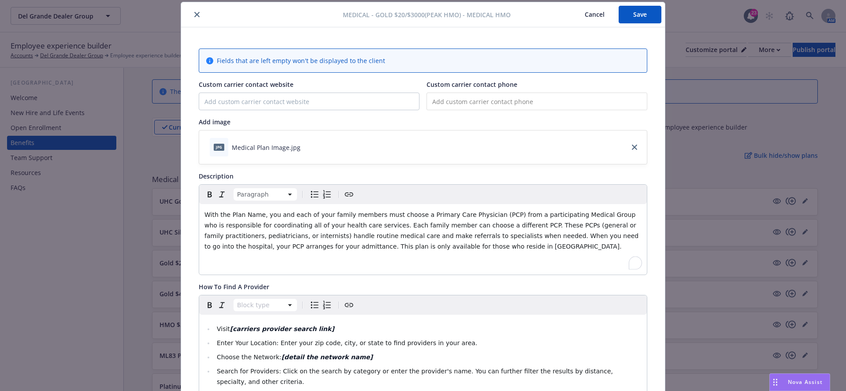
click at [233, 215] on span "With the Plan Name, you and each of your family members must choose a Primary C…" at bounding box center [422, 230] width 436 height 39
click at [232, 215] on span "With the Plan Name, you and each of your family members must choose a Primary C…" at bounding box center [422, 230] width 436 height 39
click at [231, 215] on span "With the Plan Name, you and each of your family members must choose a Primary C…" at bounding box center [422, 230] width 436 height 39
click at [262, 211] on span "With the [Plan Name, you and each of your family members must choose a Primary …" at bounding box center [422, 230] width 436 height 39
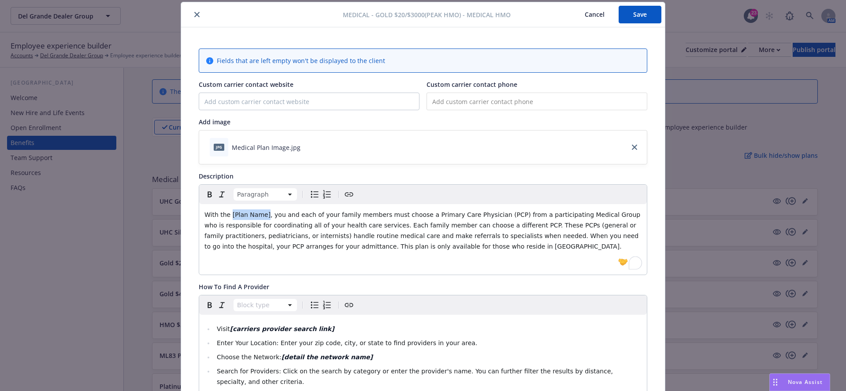
drag, startPoint x: 265, startPoint y: 211, endPoint x: 230, endPoint y: 212, distance: 35.3
click at [230, 212] on span "With the [Plan Name], you and each of your family members must choose a Primary…" at bounding box center [423, 230] width 438 height 39
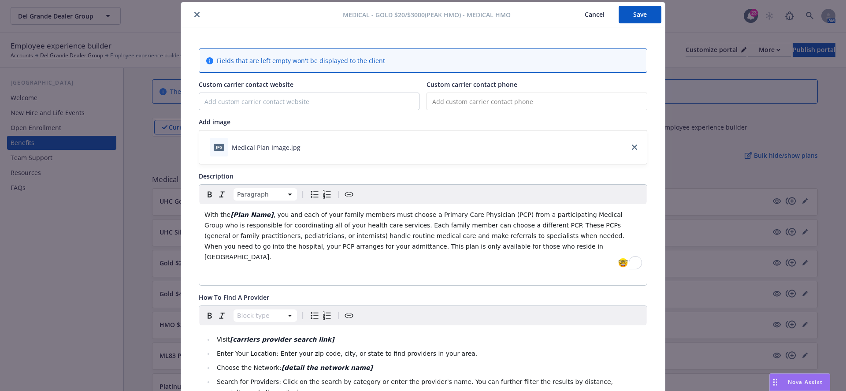
click at [431, 248] on span ", you and each of your family members must choose a Primary Care Physician (PCP…" at bounding box center [415, 235] width 422 height 49
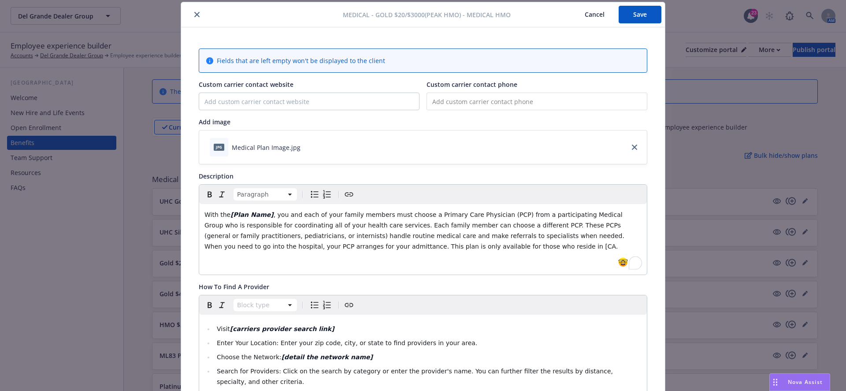
click at [439, 246] on span ", you and each of your family members must choose a Primary Care Physician (PCP…" at bounding box center [415, 230] width 422 height 39
drag, startPoint x: 446, startPoint y: 243, endPoint x: 430, endPoint y: 243, distance: 15.9
click at [430, 243] on span ", you and each of your family members must choose a Primary Care Physician (PCP…" at bounding box center [415, 230] width 422 height 39
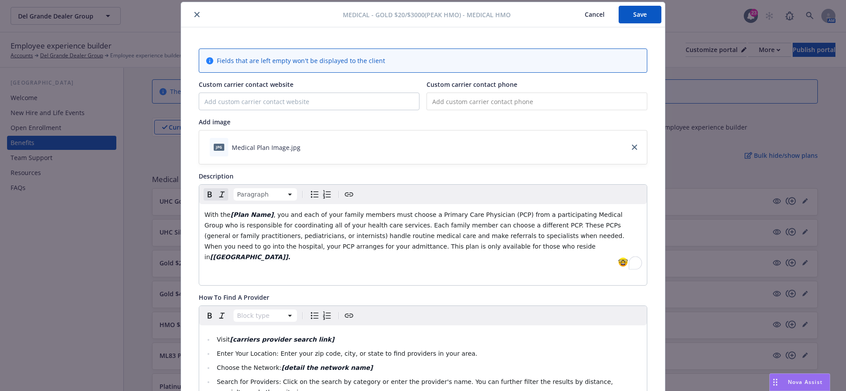
click at [428, 269] on p "To enrich screen reader interactions, please activate Accessibility in Grammarl…" at bounding box center [422, 274] width 437 height 11
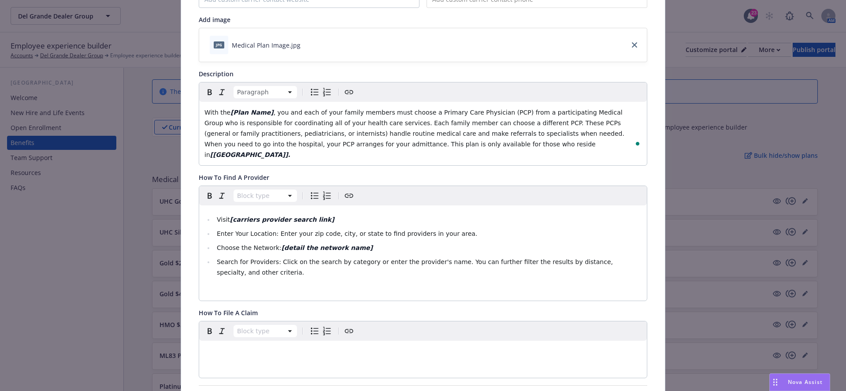
scroll to position [0, 0]
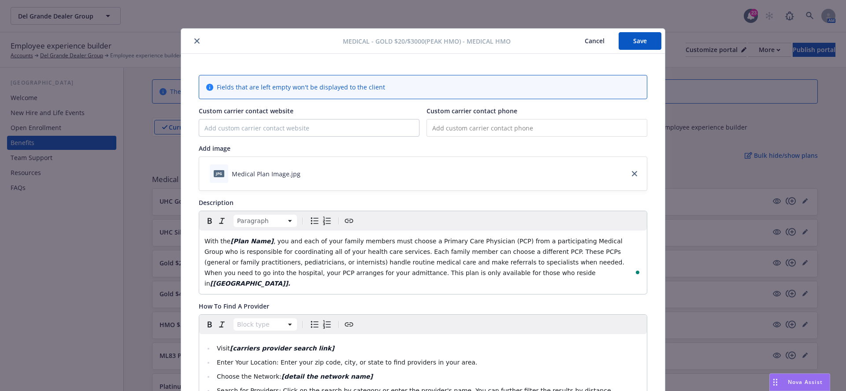
click at [634, 46] on button "Save" at bounding box center [640, 41] width 43 height 18
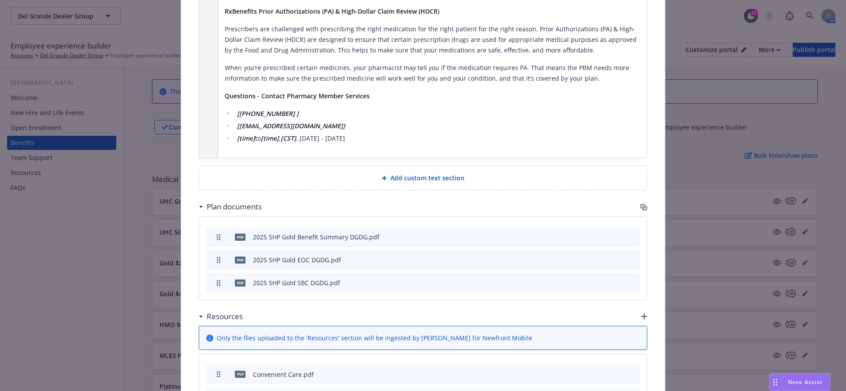
scroll to position [1161, 0]
click at [385, 167] on div "Add custom text section" at bounding box center [423, 179] width 448 height 24
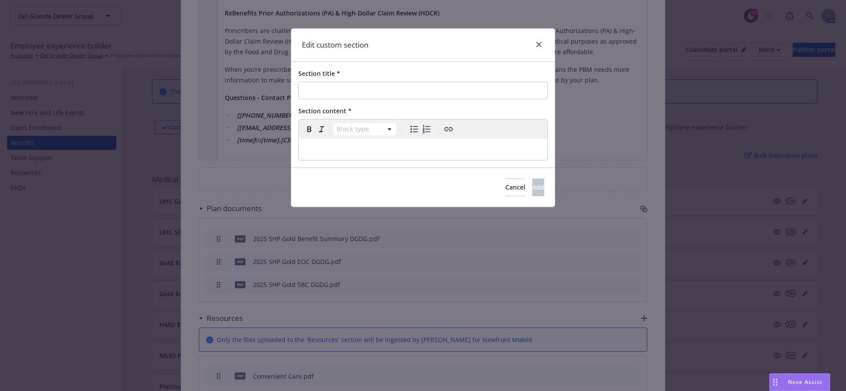
click at [343, 82] on input "Section title *" at bounding box center [422, 91] width 249 height 18
click at [337, 88] on input "Section title *" at bounding box center [422, 91] width 249 height 18
paste input "Carrier Name Online & Mobile App Tools and Resources"
type input "Carrier Name Online & Mobile App Tools and Resources"
select select "paragraph"
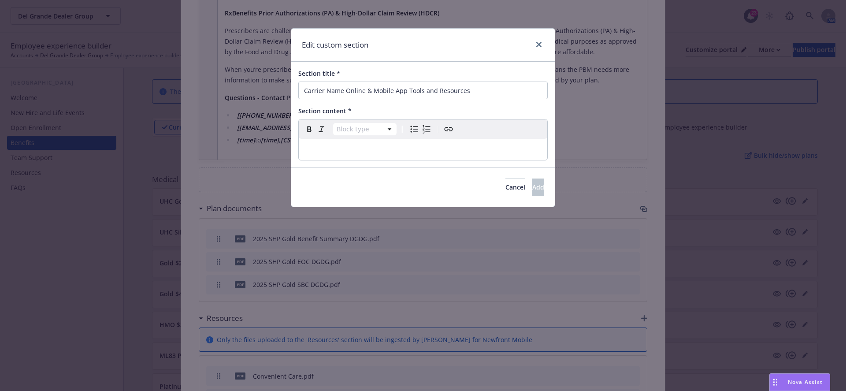
click at [347, 145] on p "editable markdown" at bounding box center [423, 149] width 238 height 11
click at [532, 185] on button "Add" at bounding box center [538, 187] width 12 height 18
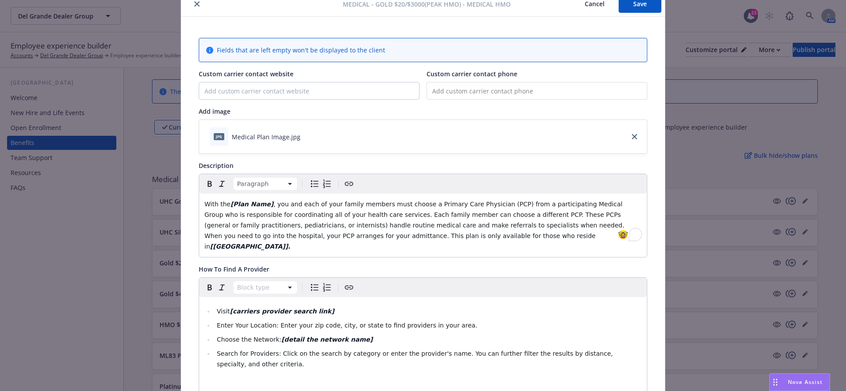
scroll to position [0, 0]
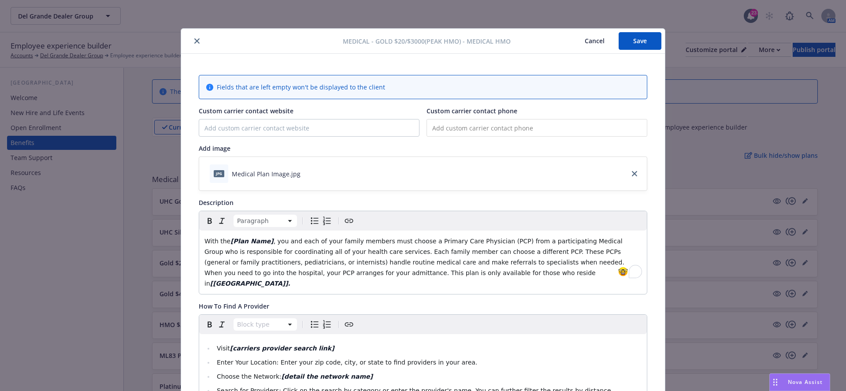
click at [628, 40] on button "Save" at bounding box center [640, 41] width 43 height 18
click at [586, 41] on button "Cancel" at bounding box center [595, 41] width 48 height 18
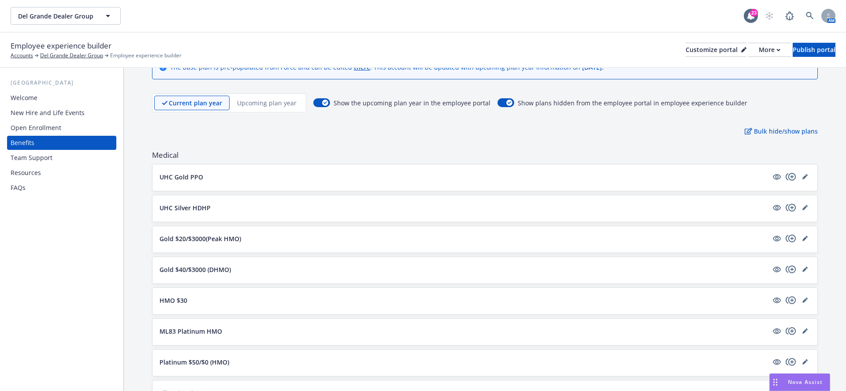
scroll to position [42, 0]
click at [791, 271] on icon "copyPlus" at bounding box center [791, 268] width 11 height 11
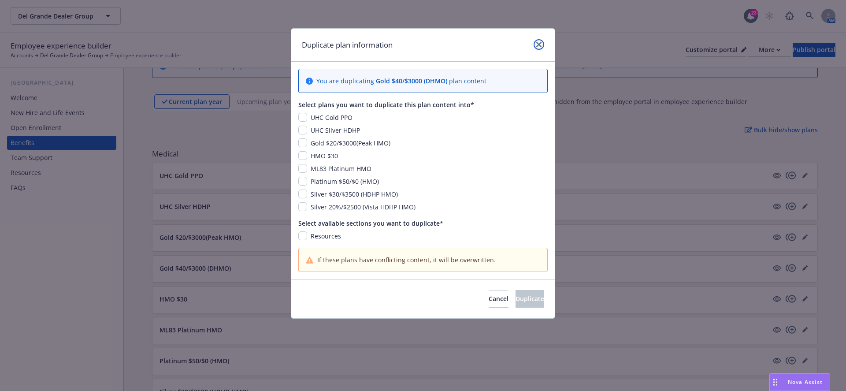
click at [536, 47] on link "close" at bounding box center [539, 44] width 11 height 11
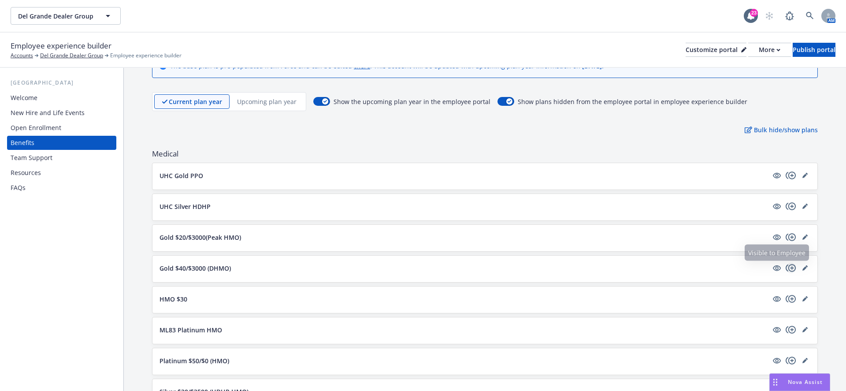
click at [794, 266] on icon "copyPlus" at bounding box center [791, 268] width 11 height 11
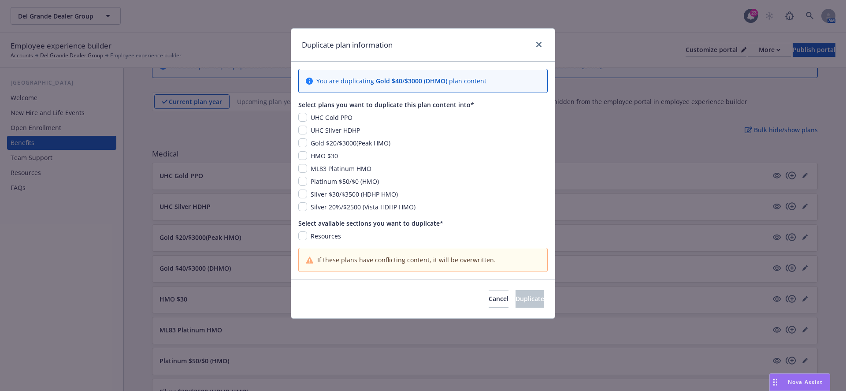
click at [787, 248] on div "Duplicate plan information You are duplicating Gold $40/$3000 (DHMO) plan conte…" at bounding box center [423, 195] width 846 height 391
click at [455, 307] on div "Cancel Duplicate" at bounding box center [422, 298] width 263 height 39
click at [489, 297] on button "Cancel" at bounding box center [499, 299] width 20 height 18
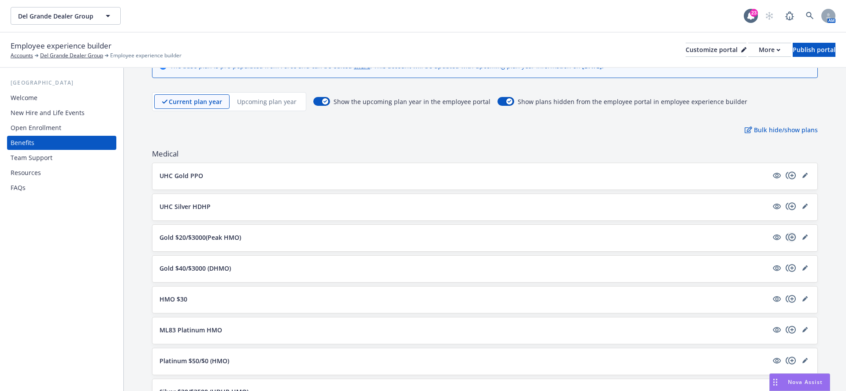
click at [790, 235] on icon "copyPlus" at bounding box center [791, 237] width 11 height 11
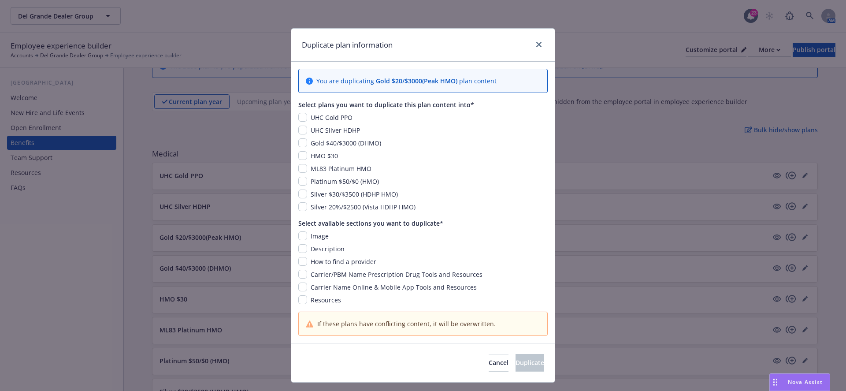
click at [308, 236] on div "Image" at bounding box center [318, 235] width 23 height 9
click at [300, 234] on input "checkbox" at bounding box center [302, 235] width 9 height 9
checkbox input "true"
click at [304, 262] on input "checkbox" at bounding box center [302, 261] width 9 height 9
checkbox input "true"
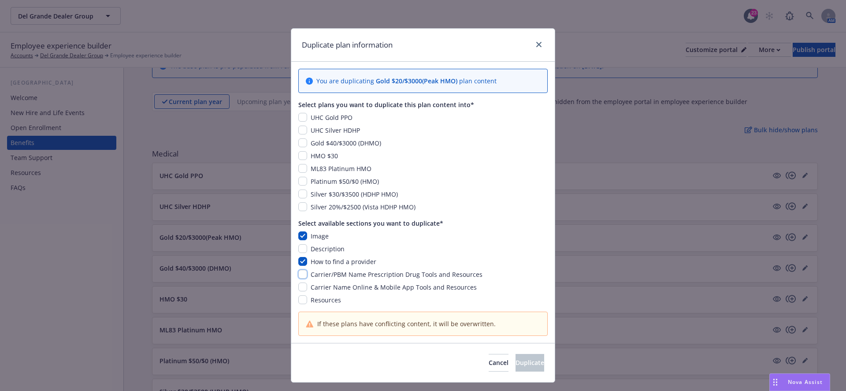
click at [302, 273] on input "checkbox" at bounding box center [302, 274] width 9 height 9
click at [300, 277] on input "checkbox" at bounding box center [302, 274] width 9 height 9
checkbox input "false"
click at [308, 262] on div "How to find a provider" at bounding box center [342, 261] width 71 height 9
click at [301, 261] on input "checkbox" at bounding box center [302, 261] width 9 height 9
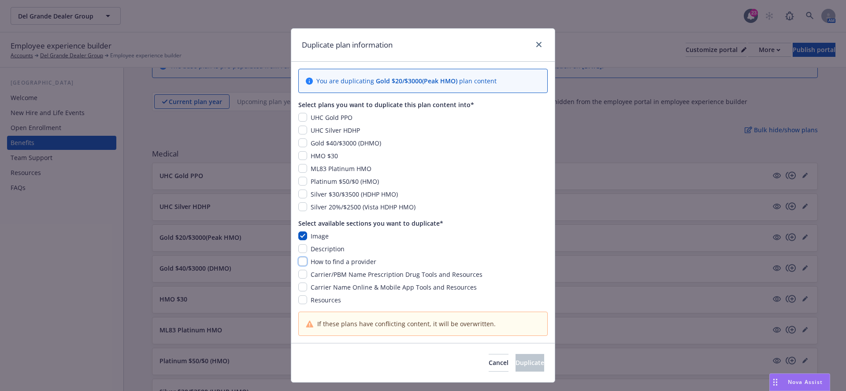
checkbox input "false"
click at [304, 144] on input "checkbox" at bounding box center [302, 142] width 9 height 9
checkbox input "true"
click at [515, 366] on button "Duplicate" at bounding box center [529, 363] width 29 height 18
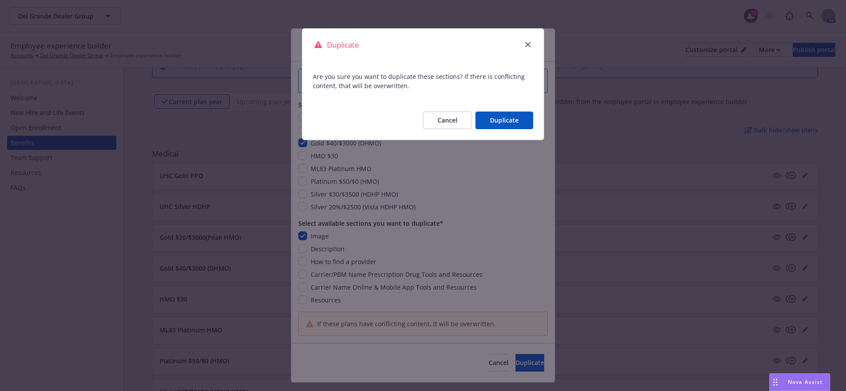
click at [512, 132] on div "Cancel Duplicate" at bounding box center [422, 120] width 241 height 39
click at [512, 128] on button "Duplicate" at bounding box center [504, 120] width 58 height 18
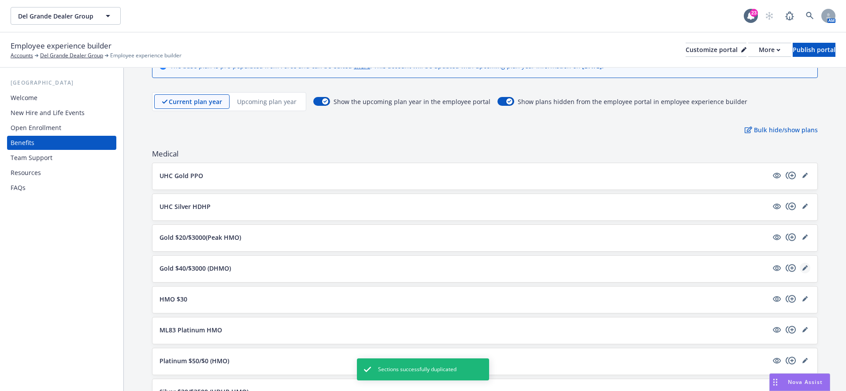
click at [803, 267] on icon "editPencil" at bounding box center [804, 268] width 4 height 4
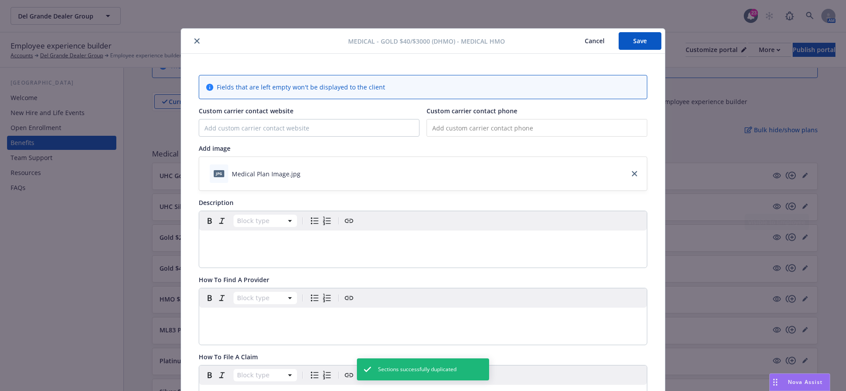
scroll to position [26, 0]
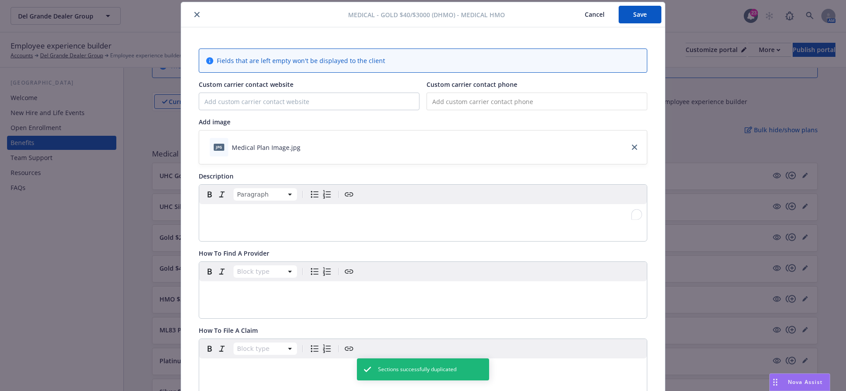
click at [281, 218] on p "To enrich screen reader interactions, please activate Accessibility in Grammarl…" at bounding box center [422, 214] width 437 height 11
click at [248, 211] on p "To enrich screen reader interactions, please activate Accessibility in Grammarl…" at bounding box center [422, 214] width 437 height 11
paste div "To enrich screen reader interactions, please activate Accessibility in Grammarl…"
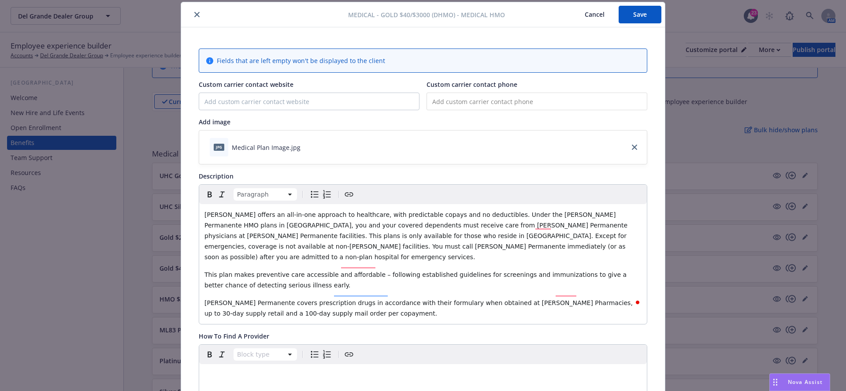
click at [230, 237] on span "Kaiser offers an all-in-one approach to healthcare, with predictable copays and…" at bounding box center [416, 235] width 425 height 49
click at [240, 234] on span "Kaiser offers an all-in-one approach to healthcare, with predictable copays and…" at bounding box center [421, 235] width 434 height 49
drag, startPoint x: 243, startPoint y: 234, endPoint x: 230, endPoint y: 233, distance: 13.2
click at [230, 233] on span "Kaiser offers an all-in-one approach to healthcare, with predictable copays and…" at bounding box center [421, 235] width 434 height 49
click at [600, 211] on span "Kaiser offers an all-in-one approach to healthcare, with predictable copays and…" at bounding box center [416, 225] width 425 height 28
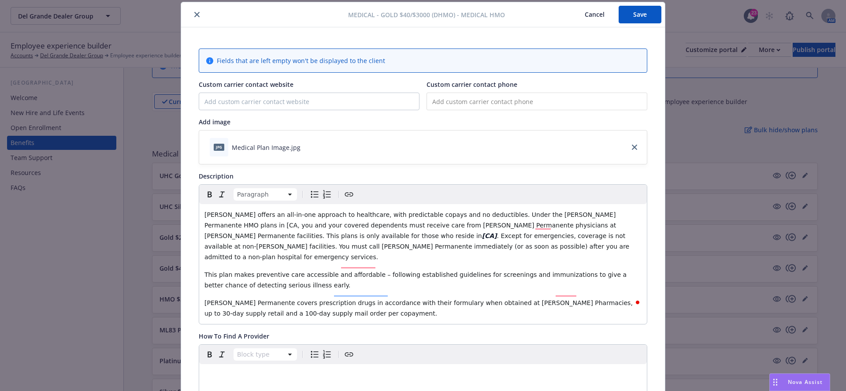
click at [611, 215] on span "Kaiser offers an all-in-one approach to healthcare, with predictable copays and…" at bounding box center [411, 225] width 414 height 28
drag, startPoint x: 615, startPoint y: 215, endPoint x: 601, endPoint y: 214, distance: 13.7
click at [601, 214] on span "Kaiser offers an all-in-one approach to healthcare, with predictable copays and…" at bounding box center [412, 225] width 416 height 28
click at [221, 352] on div "Block type" at bounding box center [423, 354] width 448 height 19
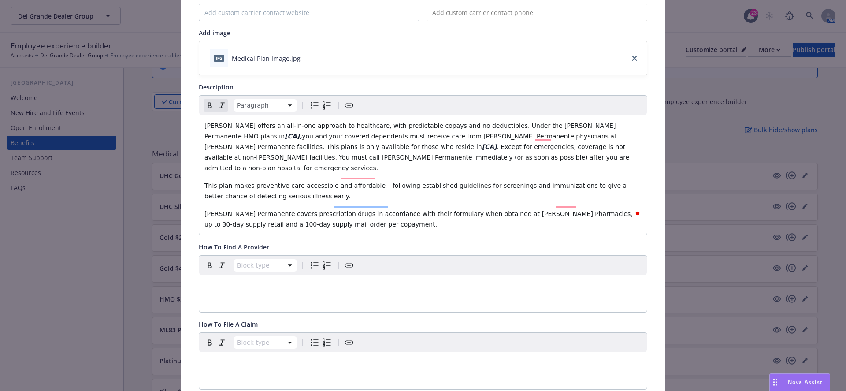
scroll to position [138, 0]
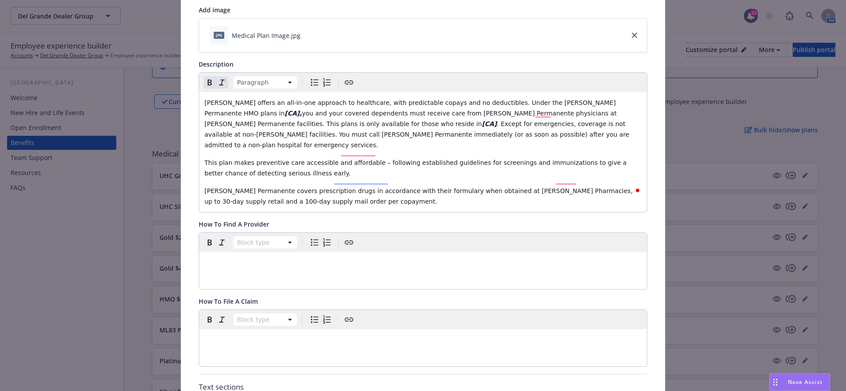
click at [217, 257] on p "editable markdown" at bounding box center [422, 262] width 437 height 11
paste div "To enrich screen reader interactions, please activate Accessibility in Grammarl…"
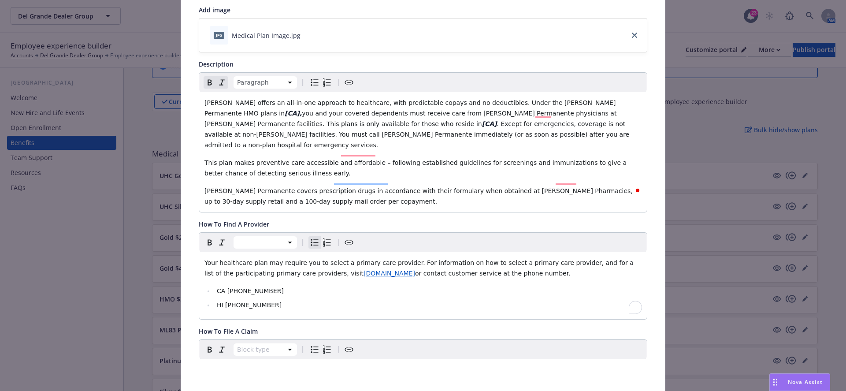
click at [217, 287] on span "CA 1-800-464-4000" at bounding box center [250, 290] width 67 height 7
click at [282, 286] on li "[CA 1-800-464-4000" at bounding box center [427, 291] width 427 height 11
drag, startPoint x: 284, startPoint y: 282, endPoint x: 215, endPoint y: 282, distance: 68.3
click at [215, 286] on li "[CA [PHONE_NUMBER]]" at bounding box center [427, 291] width 427 height 11
click at [218, 301] on span "HI 800-966-5955" at bounding box center [249, 304] width 65 height 7
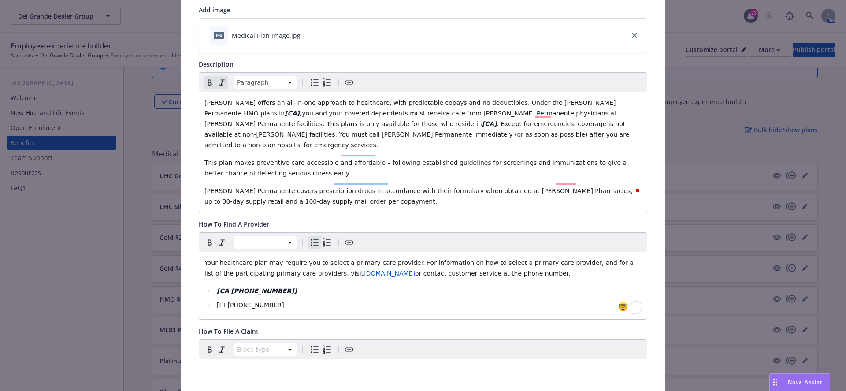
click at [271, 300] on li "[HI 800-966-5955" at bounding box center [427, 305] width 427 height 11
drag, startPoint x: 281, startPoint y: 295, endPoint x: 215, endPoint y: 293, distance: 65.2
click at [215, 300] on li "[HI [PHONE_NUMBER]]" at bounding box center [427, 305] width 427 height 11
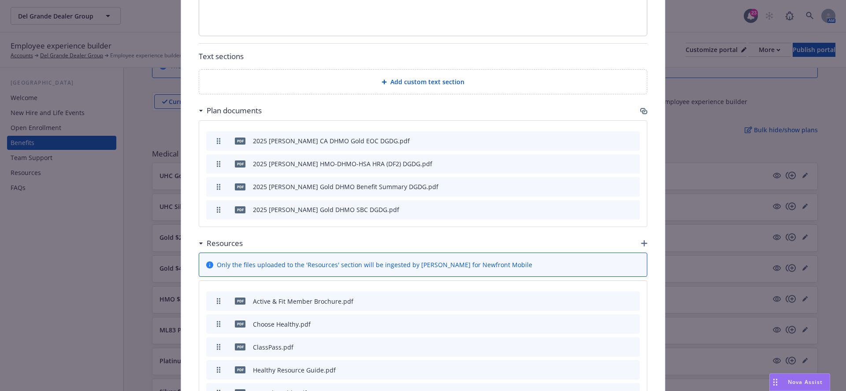
scroll to position [520, 0]
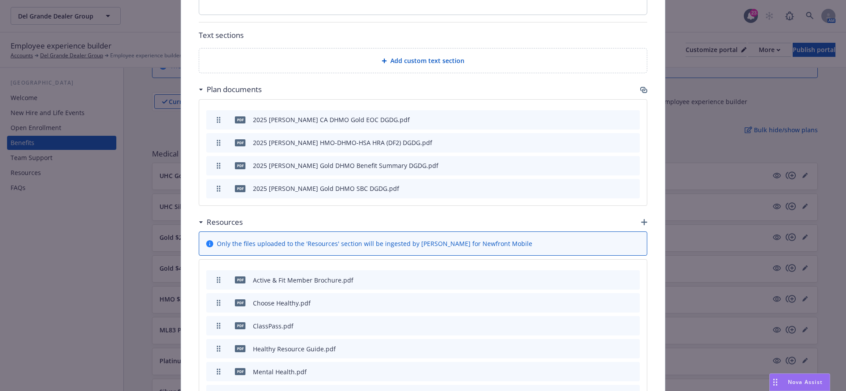
click at [430, 60] on div "Add custom text section" at bounding box center [423, 60] width 448 height 24
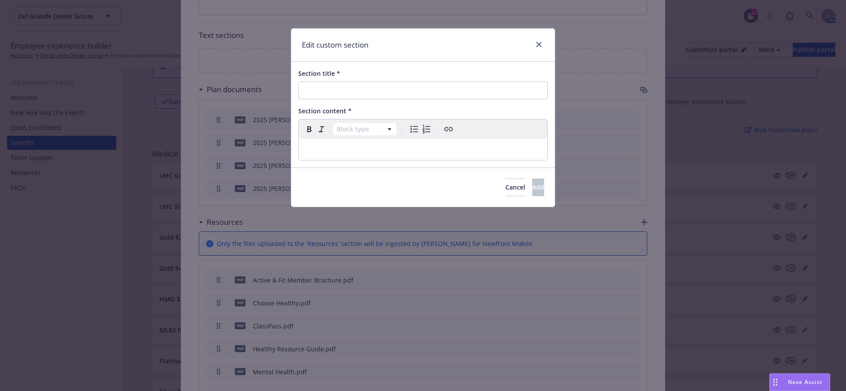
click at [386, 80] on div "Section title *" at bounding box center [422, 84] width 249 height 30
click at [352, 93] on input "Section title *" at bounding box center [422, 91] width 249 height 18
paste input "[PERSON_NAME] Online & Mobile App Tools and Resources"
type input "[PERSON_NAME] Online & Mobile App Tools and Resources"
select select "paragraph"
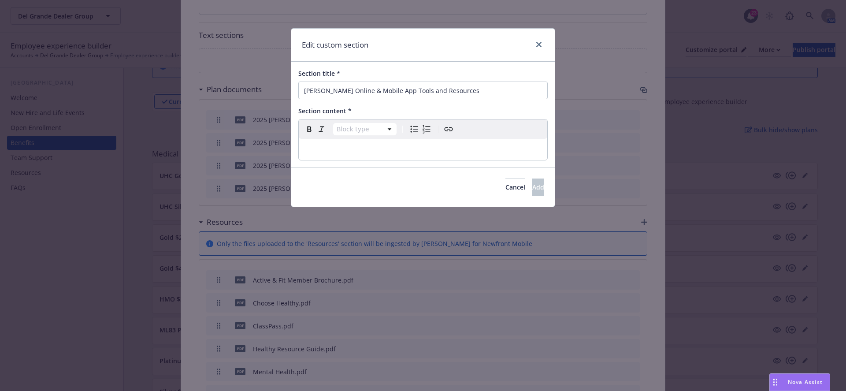
click at [322, 158] on div "editable markdown" at bounding box center [423, 149] width 248 height 21
click at [340, 153] on p "To enrich screen reader interactions, please activate Accessibility in Grammarl…" at bounding box center [423, 149] width 238 height 11
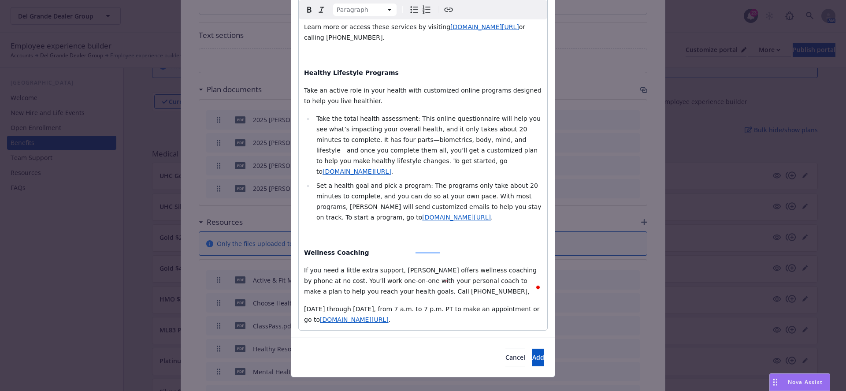
scroll to position [570, 0]
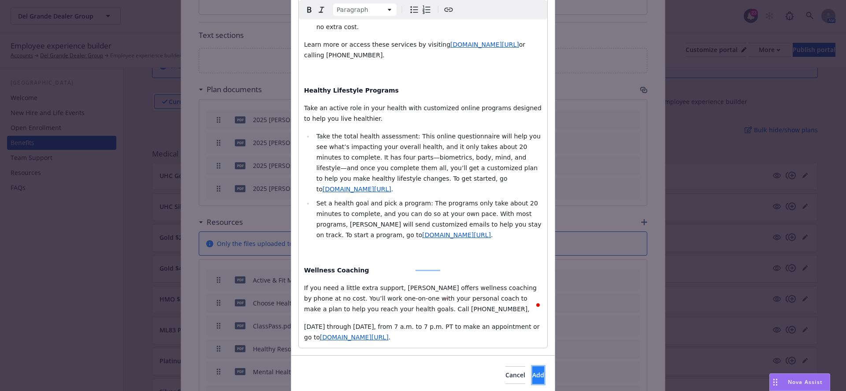
click at [534, 366] on button "Add" at bounding box center [538, 375] width 12 height 18
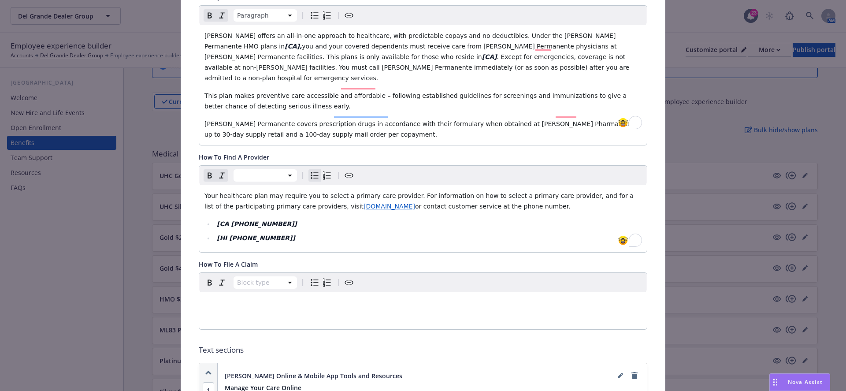
scroll to position [0, 0]
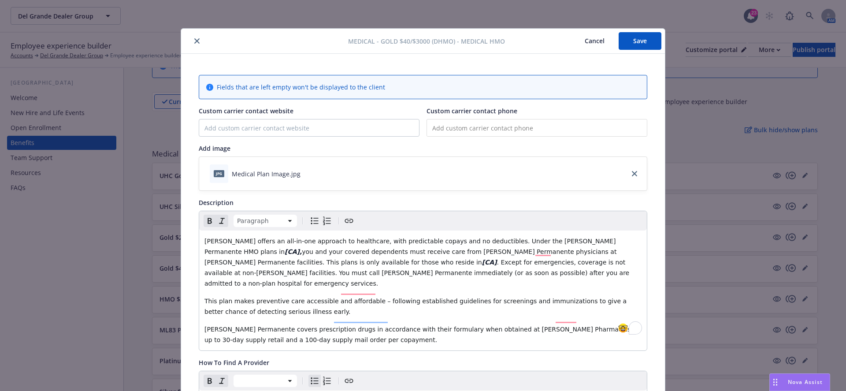
click at [634, 37] on button "Save" at bounding box center [640, 41] width 43 height 18
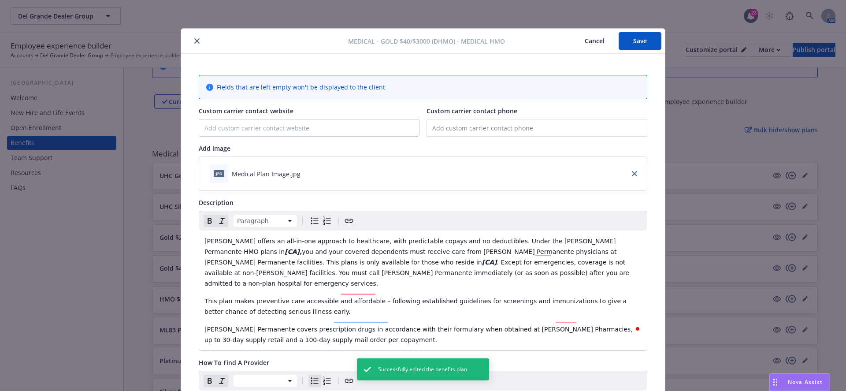
click at [590, 44] on button "Cancel" at bounding box center [595, 41] width 48 height 18
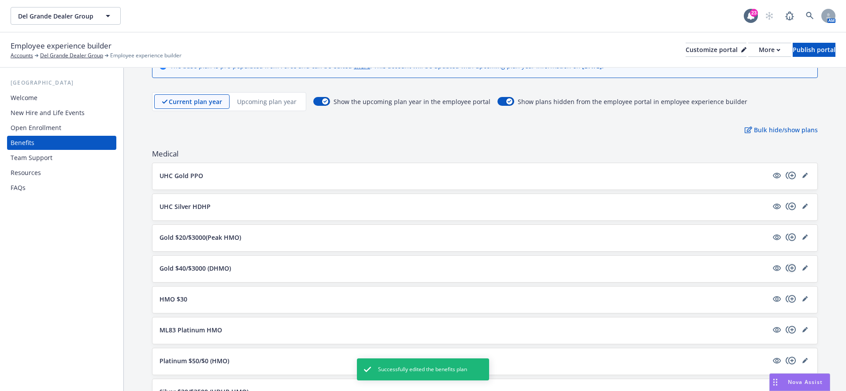
click at [788, 267] on icon "copyPlus" at bounding box center [791, 268] width 11 height 11
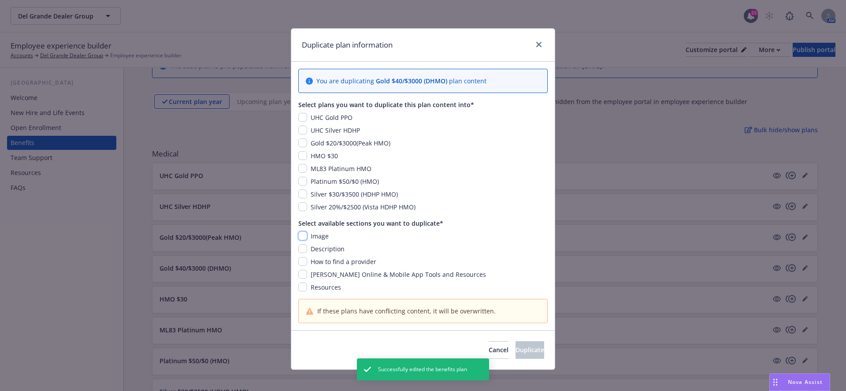
click at [304, 234] on input "checkbox" at bounding box center [302, 235] width 9 height 9
checkbox input "true"
click at [304, 247] on input "checkbox" at bounding box center [302, 248] width 9 height 9
checkbox input "true"
click at [304, 263] on input "checkbox" at bounding box center [302, 261] width 9 height 9
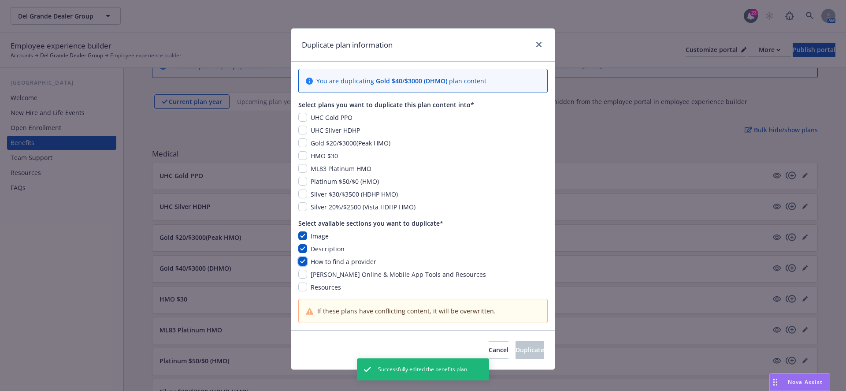
checkbox input "true"
click at [304, 274] on input "checkbox" at bounding box center [302, 274] width 9 height 9
checkbox input "true"
click at [305, 153] on input "checkbox" at bounding box center [302, 155] width 9 height 9
checkbox input "true"
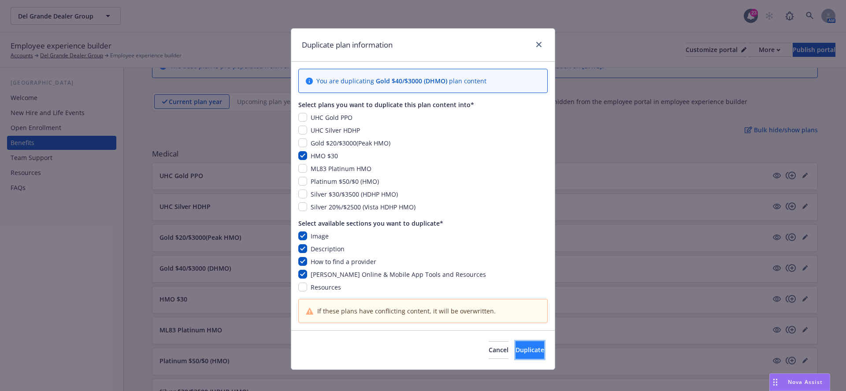
click at [515, 348] on span "Duplicate" at bounding box center [529, 349] width 29 height 8
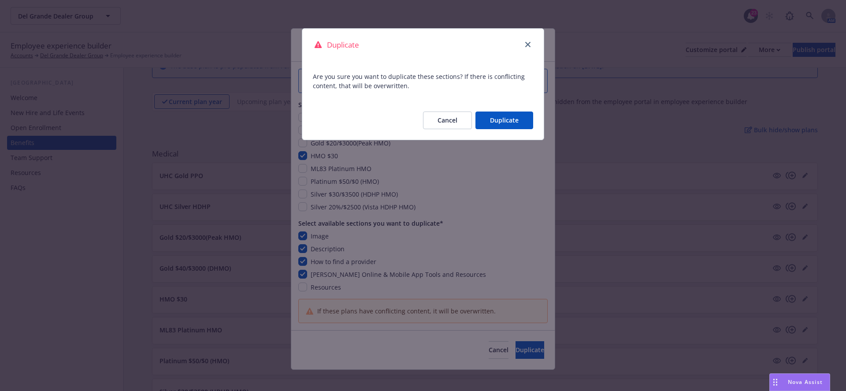
click at [504, 123] on button "Duplicate" at bounding box center [504, 120] width 58 height 18
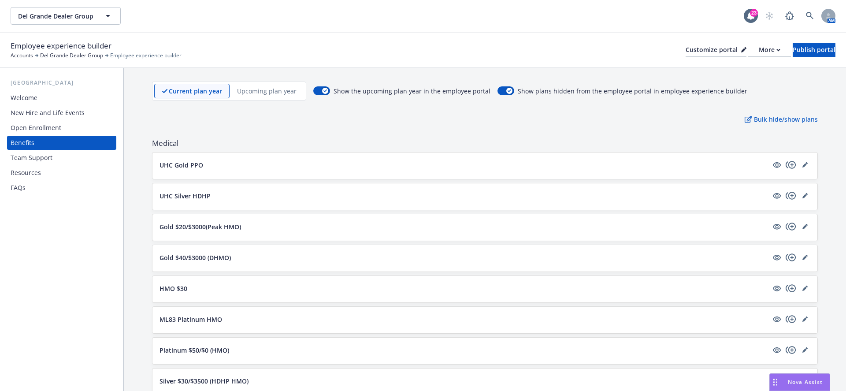
scroll to position [57, 0]
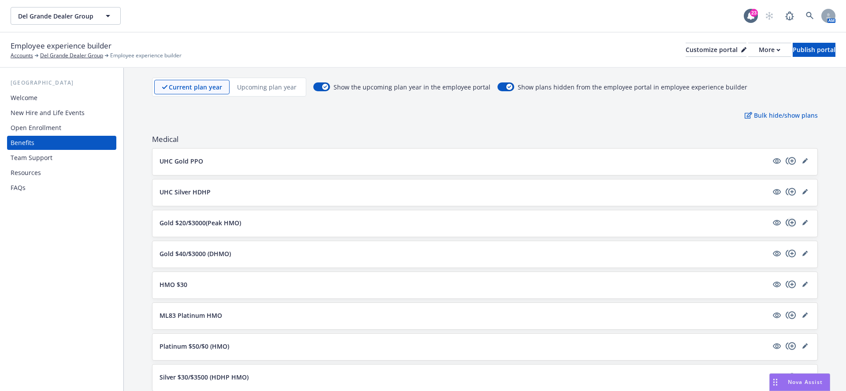
click at [792, 223] on icon "copyPlus" at bounding box center [791, 222] width 11 height 11
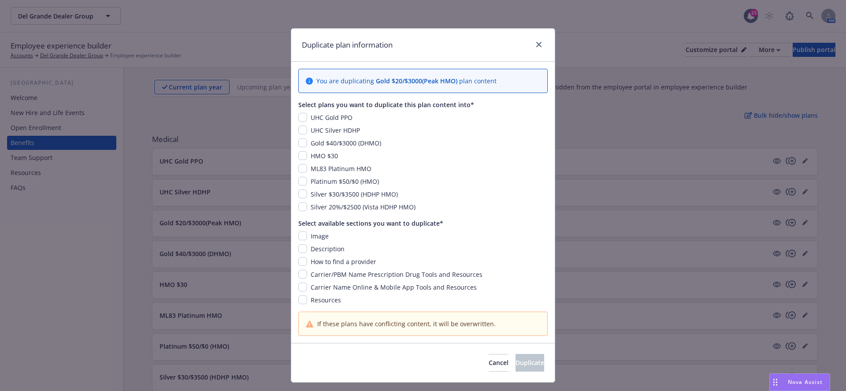
click at [313, 236] on span "Image" at bounding box center [320, 236] width 18 height 8
click at [306, 242] on div "Image Description How to find a provider Carrier/PBM Name Prescription Drug Too…" at bounding box center [422, 267] width 249 height 73
click at [306, 237] on input "checkbox" at bounding box center [302, 235] width 9 height 9
checkbox input "true"
click at [306, 251] on input "checkbox" at bounding box center [302, 248] width 9 height 9
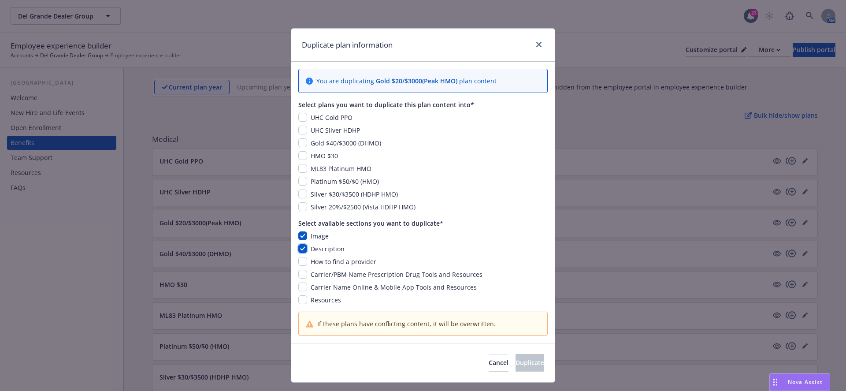
checkbox input "true"
click at [306, 257] on input "checkbox" at bounding box center [302, 261] width 9 height 9
checkbox input "true"
click at [306, 271] on input "checkbox" at bounding box center [302, 274] width 9 height 9
checkbox input "true"
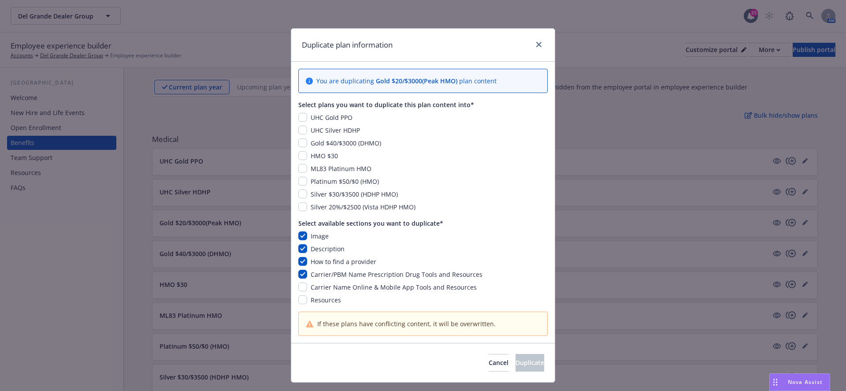
click at [306, 280] on div "Image Description How to find a provider Carrier/PBM Name Prescription Drug Too…" at bounding box center [422, 267] width 249 height 73
click at [302, 283] on input "checkbox" at bounding box center [302, 286] width 9 height 9
checkbox input "true"
click at [302, 170] on input "checkbox" at bounding box center [302, 168] width 9 height 9
checkbox input "true"
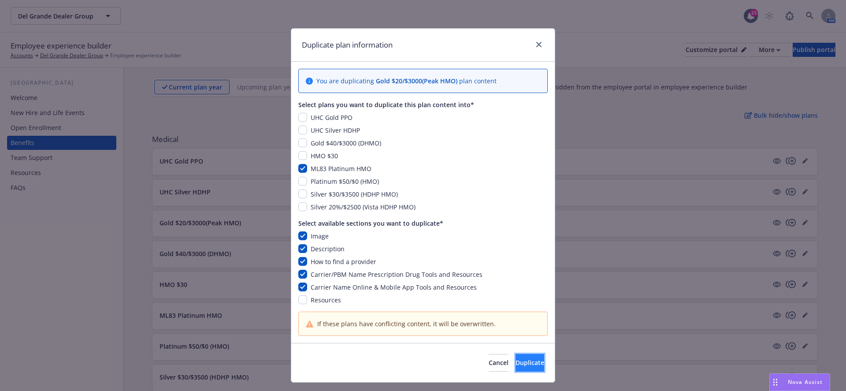
click at [515, 360] on span "Duplicate" at bounding box center [529, 362] width 29 height 8
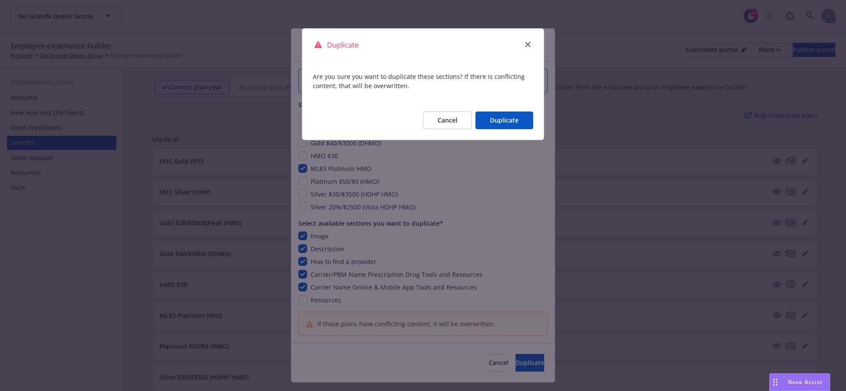
click at [526, 124] on button "Duplicate" at bounding box center [504, 120] width 58 height 18
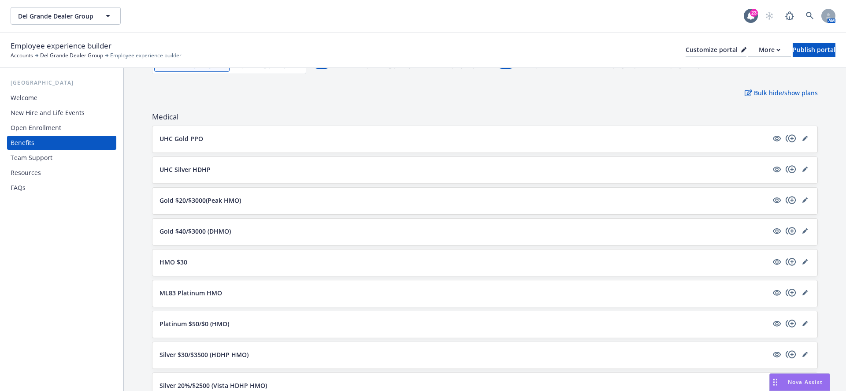
scroll to position [82, 0]
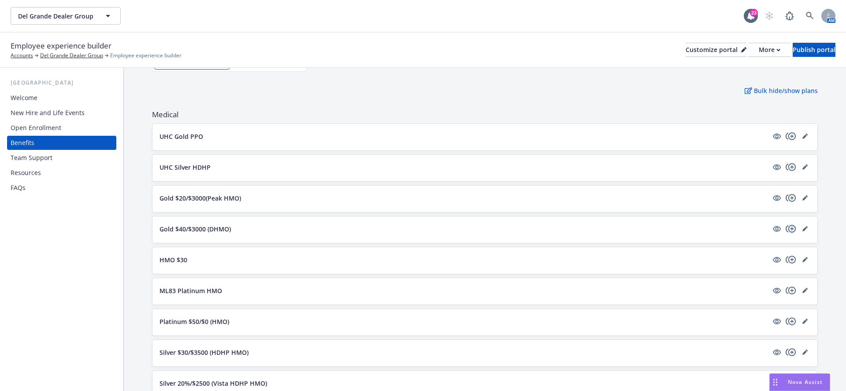
click at [792, 227] on icon "copyPlus" at bounding box center [791, 228] width 11 height 11
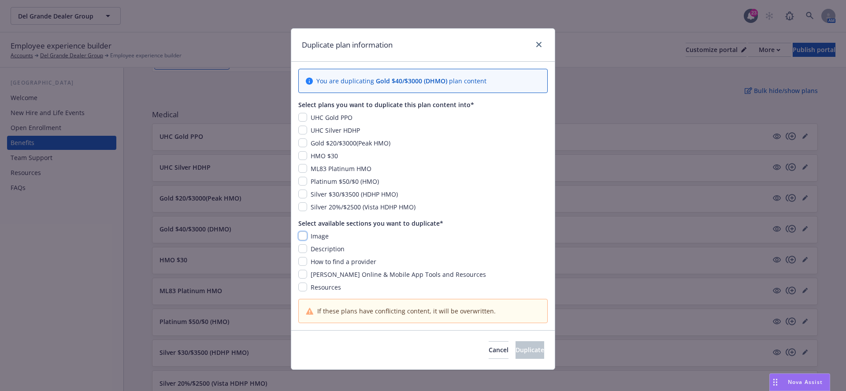
click at [304, 236] on input "checkbox" at bounding box center [302, 235] width 9 height 9
checkbox input "true"
click at [304, 248] on input "checkbox" at bounding box center [302, 248] width 9 height 9
checkbox input "true"
click at [304, 262] on input "checkbox" at bounding box center [302, 261] width 9 height 9
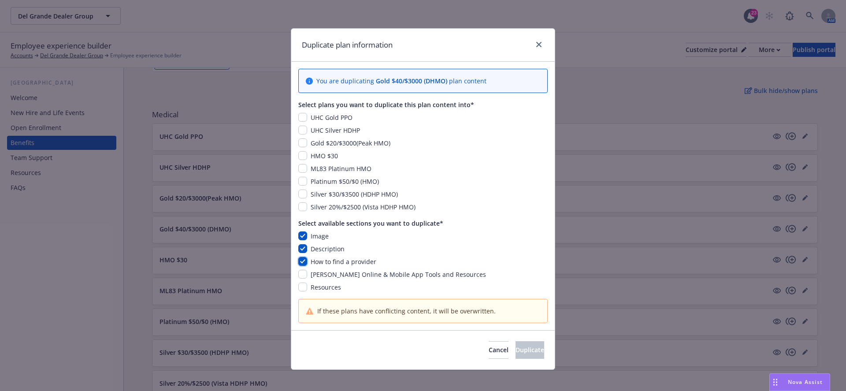
checkbox input "true"
click at [304, 270] on input "checkbox" at bounding box center [302, 274] width 9 height 9
checkbox input "true"
click at [303, 177] on input "checkbox" at bounding box center [302, 181] width 9 height 9
checkbox input "true"
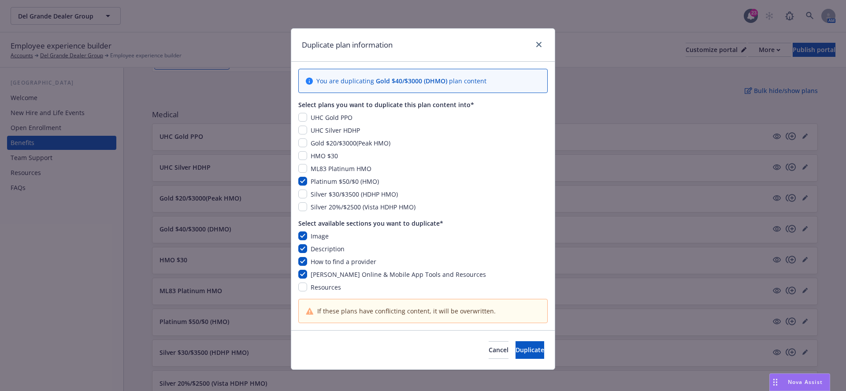
click at [292, 194] on div "You are duplicating Gold $40/$3000 (DHMO) plan content Select plans you want to…" at bounding box center [422, 196] width 263 height 268
click at [297, 194] on div "You are duplicating Gold $40/$3000 (DHMO) plan content Select plans you want to…" at bounding box center [422, 196] width 263 height 268
click at [311, 194] on span "Silver $30/$3500 (HDHP HMO)" at bounding box center [354, 194] width 87 height 8
click at [304, 192] on input "checkbox" at bounding box center [302, 193] width 9 height 9
checkbox input "true"
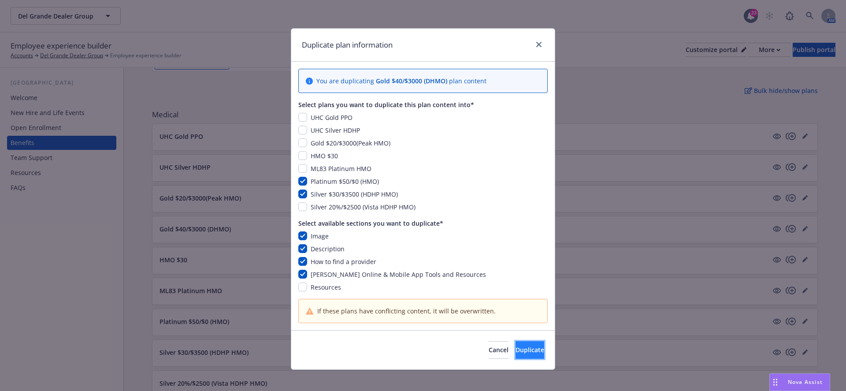
click at [517, 354] on button "Duplicate" at bounding box center [529, 350] width 29 height 18
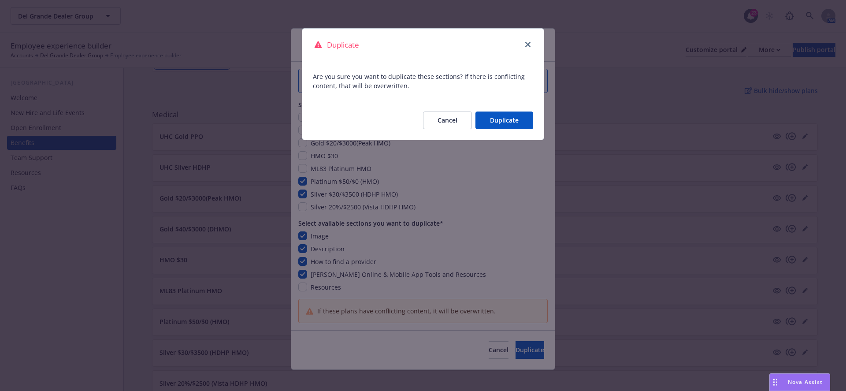
click at [495, 121] on button "Duplicate" at bounding box center [504, 120] width 58 height 18
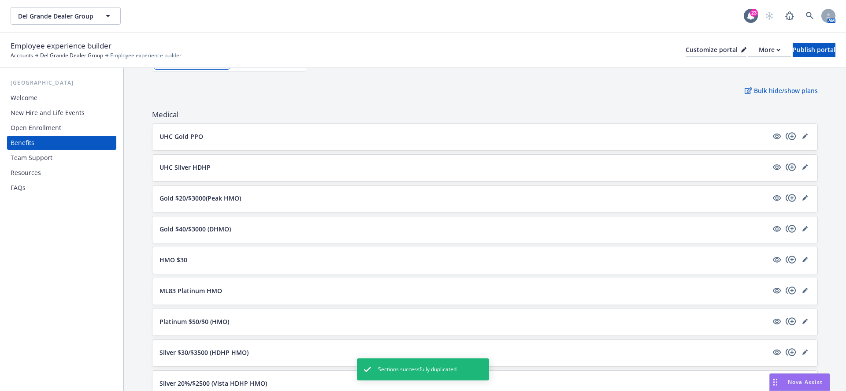
click at [789, 201] on div "Gold $20/$3000(Peak HMO)" at bounding box center [484, 199] width 651 height 12
click at [791, 197] on icon "copyPlus" at bounding box center [791, 198] width 11 height 11
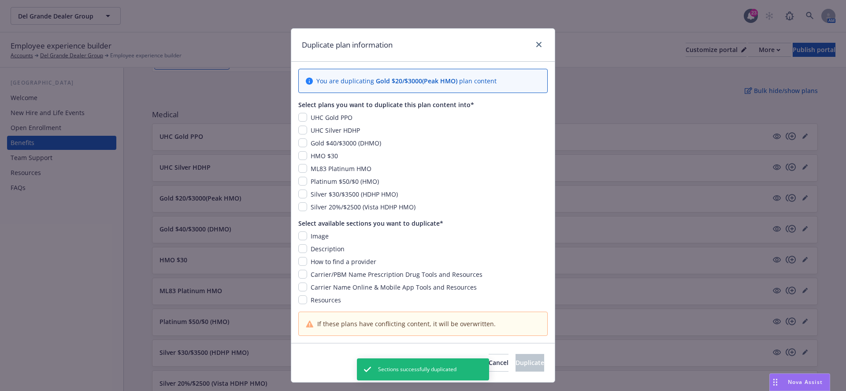
click at [298, 231] on div "Image" at bounding box center [422, 235] width 249 height 9
click at [299, 241] on div "Image Description How to find a provider Carrier/PBM Name Prescription Drug Too…" at bounding box center [422, 267] width 249 height 73
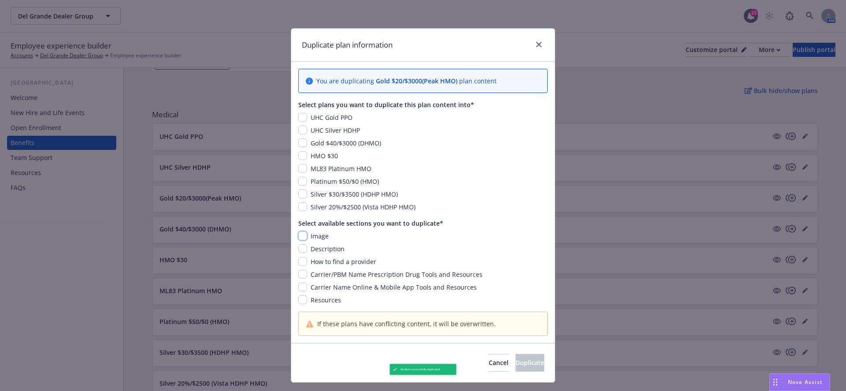
click at [300, 234] on input "checkbox" at bounding box center [302, 235] width 9 height 9
checkbox input "true"
click at [300, 246] on input "checkbox" at bounding box center [302, 248] width 9 height 9
checkbox input "true"
click at [300, 259] on input "checkbox" at bounding box center [302, 261] width 9 height 9
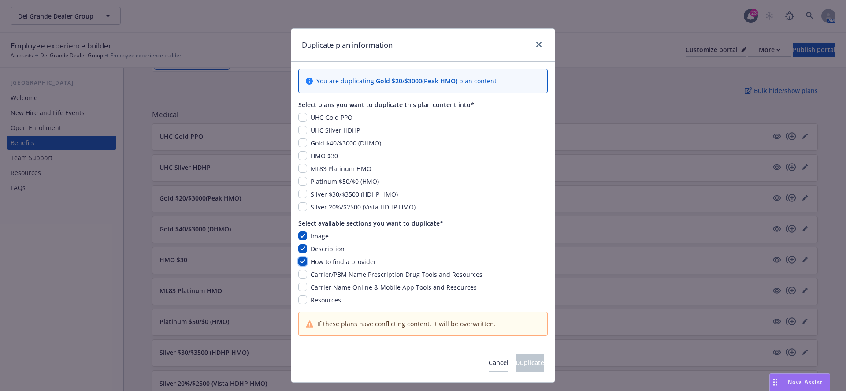
click at [300, 265] on input "checkbox" at bounding box center [302, 261] width 9 height 9
checkbox input "false"
click at [300, 271] on input "checkbox" at bounding box center [302, 274] width 9 height 9
checkbox input "true"
click at [304, 257] on input "checkbox" at bounding box center [302, 261] width 9 height 9
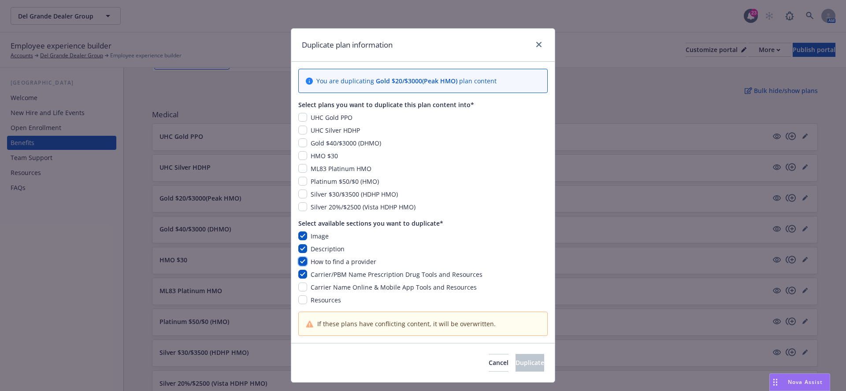
checkbox input "true"
click at [303, 288] on input "checkbox" at bounding box center [302, 286] width 9 height 9
checkbox input "true"
click at [300, 208] on input "checkbox" at bounding box center [302, 206] width 9 height 9
checkbox input "true"
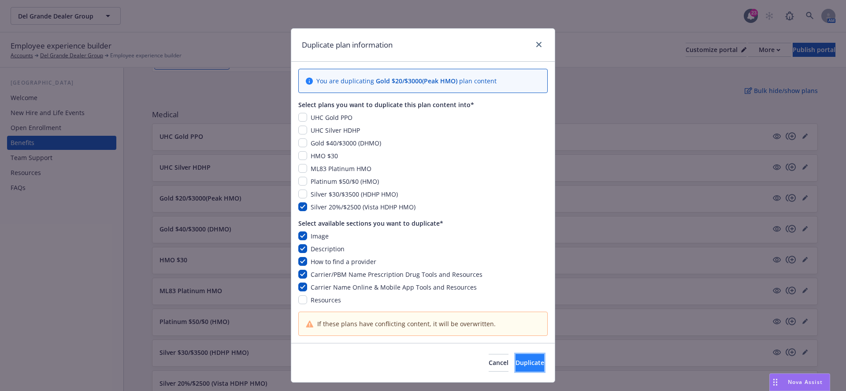
click at [515, 354] on button "Duplicate" at bounding box center [529, 363] width 29 height 18
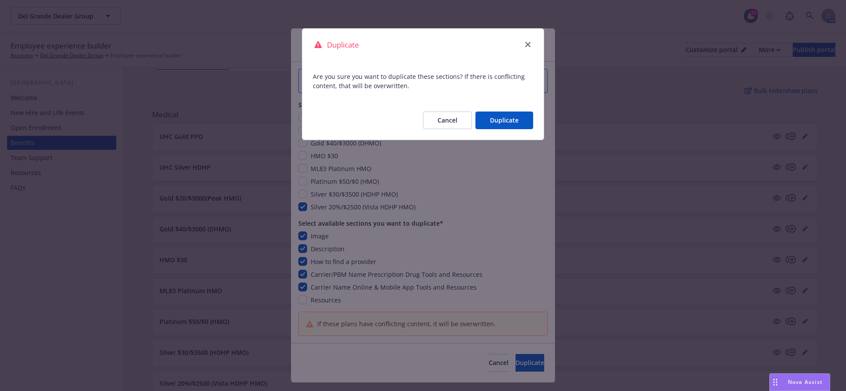
click at [493, 130] on div "Cancel Duplicate" at bounding box center [422, 120] width 241 height 39
click at [495, 126] on button "Duplicate" at bounding box center [504, 120] width 58 height 18
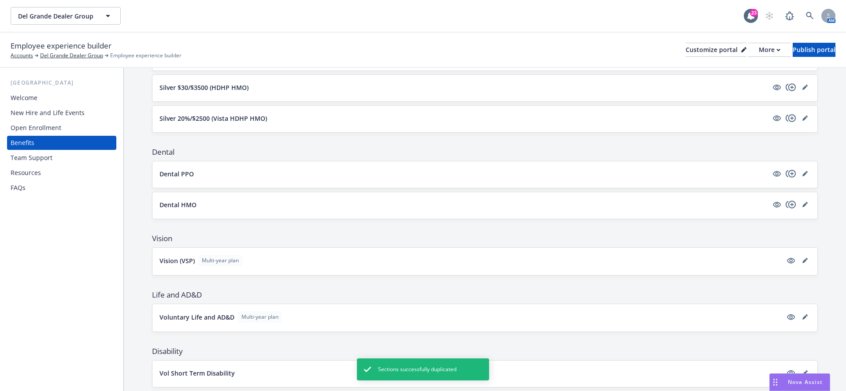
scroll to position [370, 0]
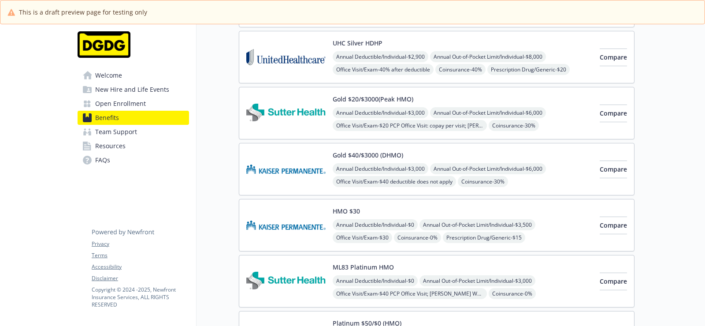
scroll to position [152, 0]
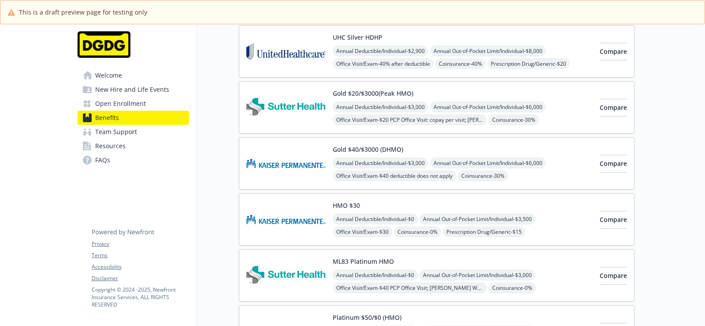
click at [415, 145] on div "Gold $40/$3000 (DHMO) Annual Deductible/Individual - $3,000 Annual Out-of-Pocke…" at bounding box center [463, 163] width 260 height 37
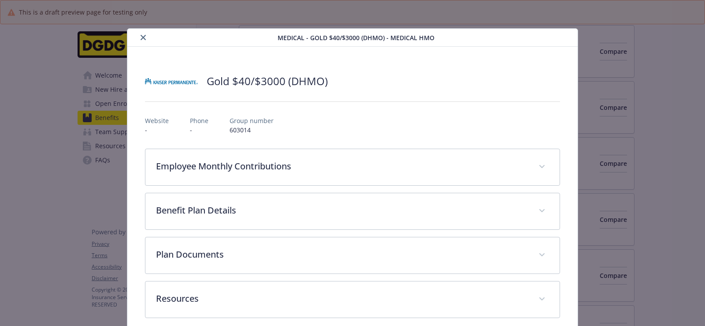
scroll to position [9, 0]
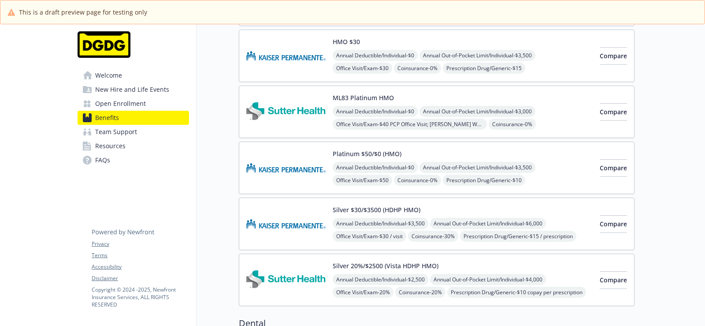
scroll to position [327, 0]
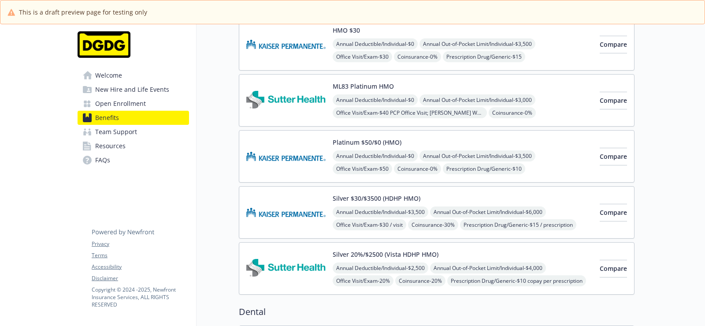
click at [373, 186] on div "Silver $30/$3500 (HDHP HMO) Annual Deductible/Individual - $3,500 Annual Out-of…" at bounding box center [437, 212] width 396 height 52
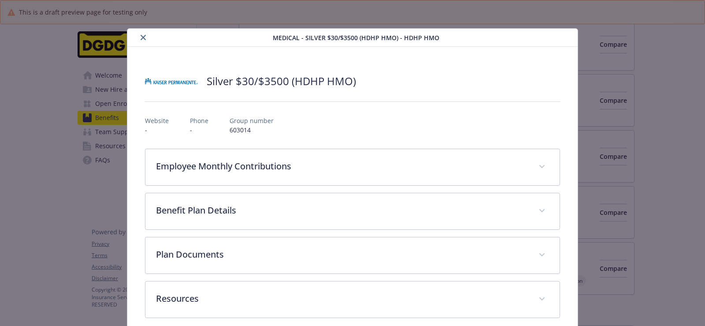
scroll to position [9, 0]
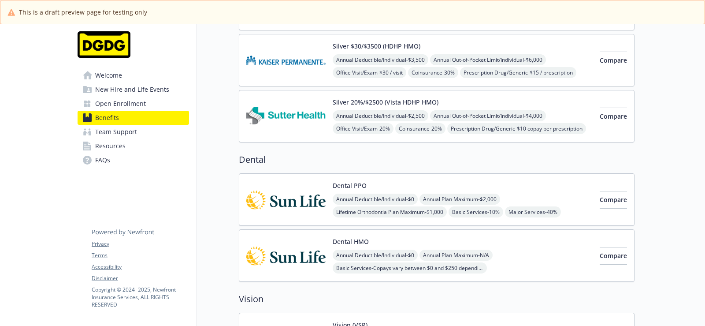
click at [513, 97] on div "Silver 20%/$2500 (Vista HDHP HMO) Annual Deductible/Individual - $2,500 Annual …" at bounding box center [463, 115] width 260 height 37
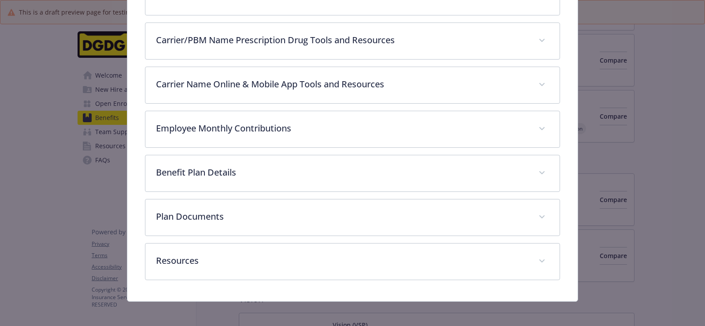
scroll to position [343, 0]
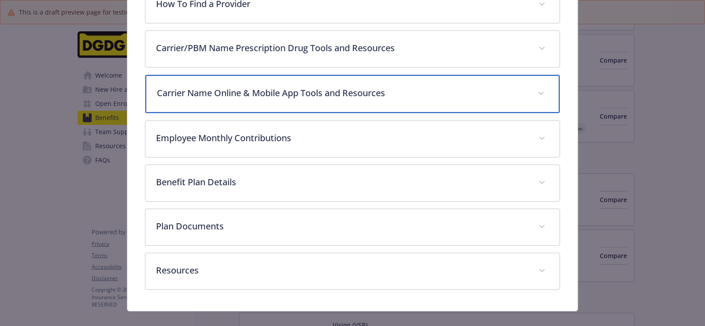
click at [328, 103] on div "Carrier Name Online & Mobile App Tools and Resources" at bounding box center [352, 94] width 414 height 38
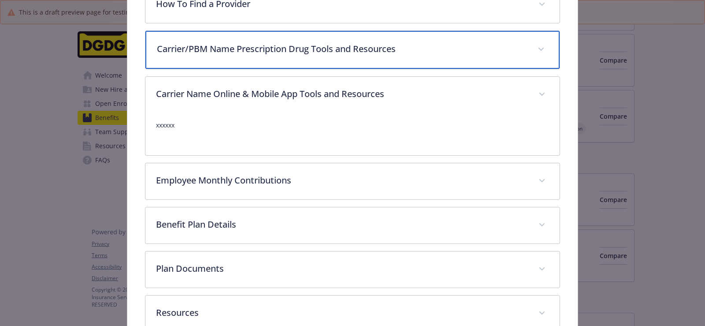
click at [320, 49] on p "Carrier/PBM Name Prescription Drug Tools and Resources" at bounding box center [342, 48] width 370 height 13
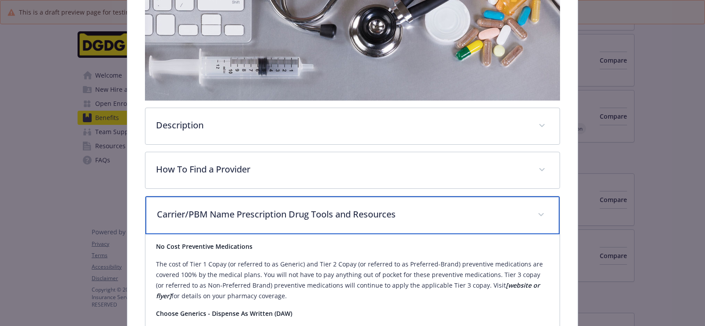
scroll to position [0, 0]
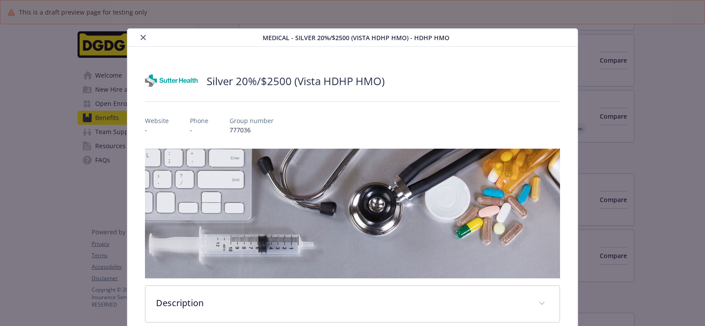
click at [142, 38] on icon "close" at bounding box center [143, 37] width 5 height 5
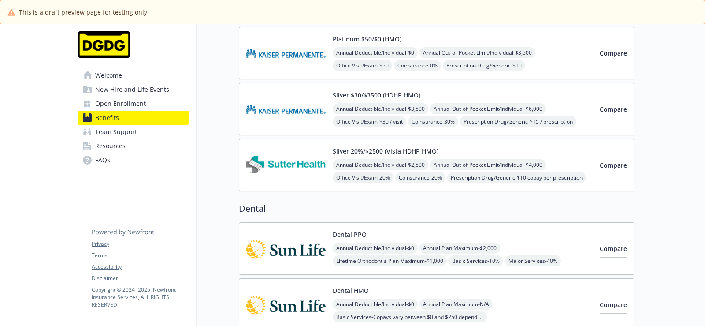
scroll to position [421, 0]
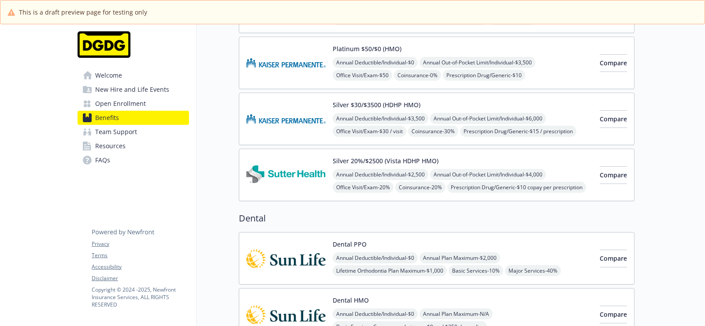
click at [557, 105] on div "Silver $30/$3500 (HDHP HMO) Annual Deductible/Individual - $3,500 Annual Out-of…" at bounding box center [463, 118] width 260 height 37
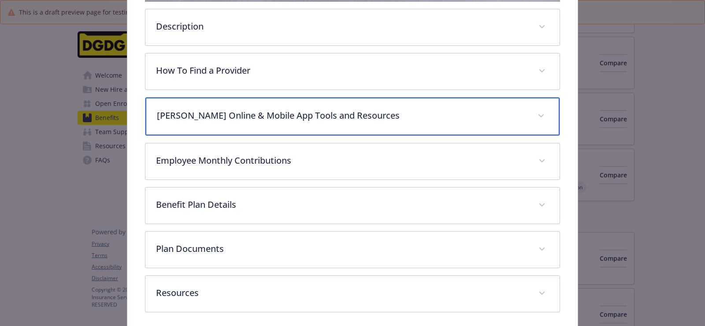
click at [272, 106] on div "[PERSON_NAME] Online & Mobile App Tools and Resources" at bounding box center [352, 116] width 414 height 38
